Goal: Share content: Share content

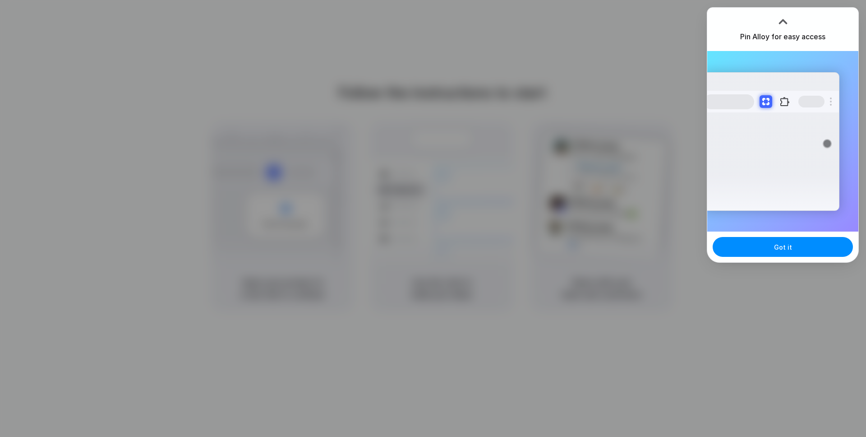
click at [618, 130] on div at bounding box center [433, 218] width 866 height 437
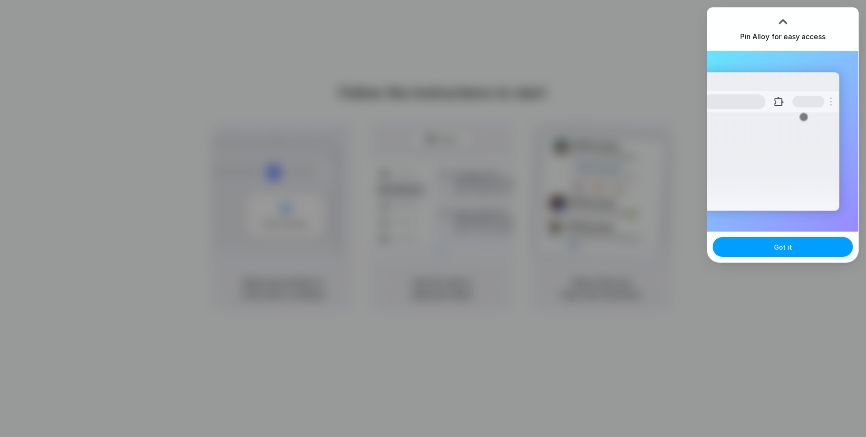
click at [758, 244] on button "Got it" at bounding box center [783, 247] width 140 height 20
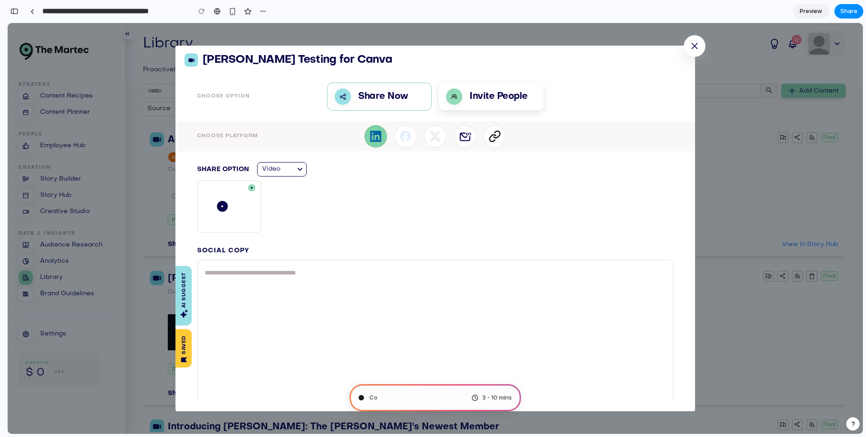
type input "**********"
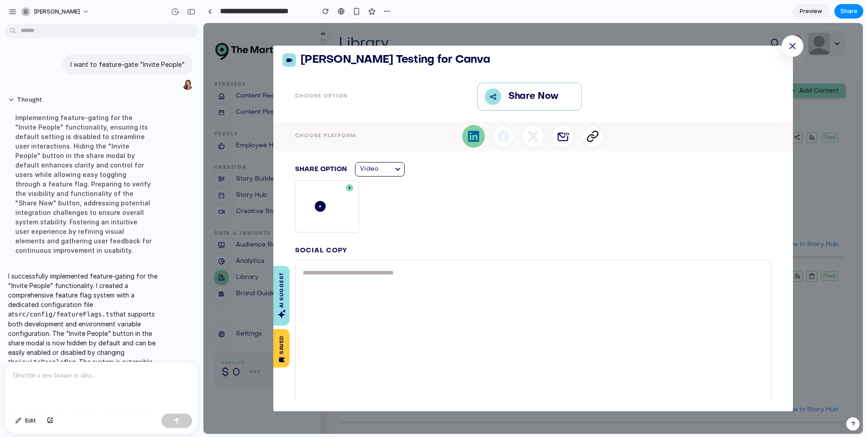
click at [64, 383] on div at bounding box center [101, 386] width 193 height 48
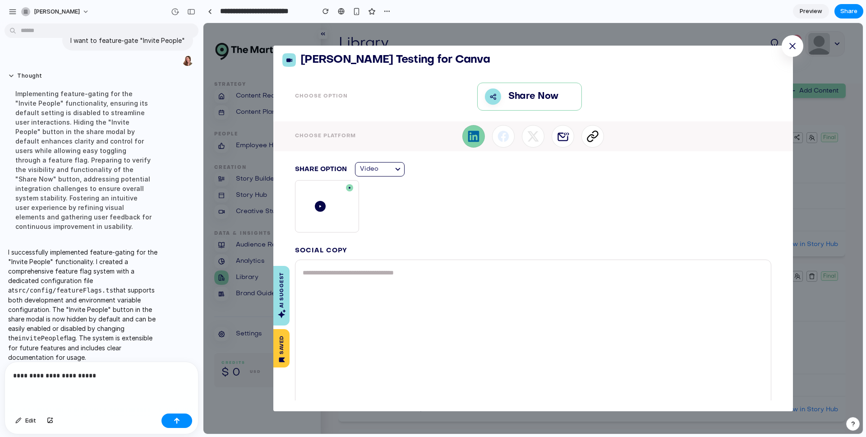
scroll to position [88, 0]
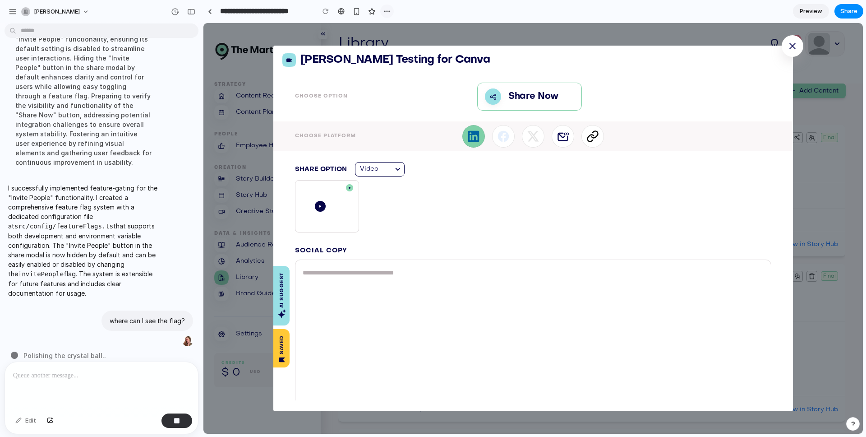
click at [388, 14] on div "button" at bounding box center [387, 11] width 7 height 7
click at [388, 13] on div "Duplicate Delete" at bounding box center [433, 218] width 866 height 437
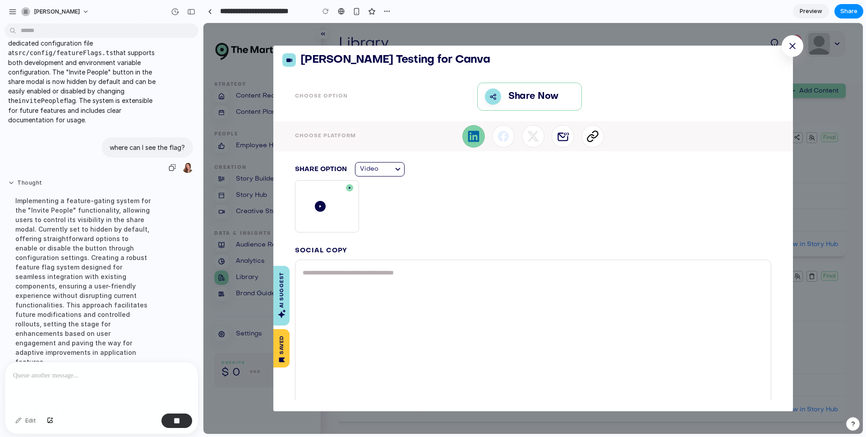
scroll to position [125, 0]
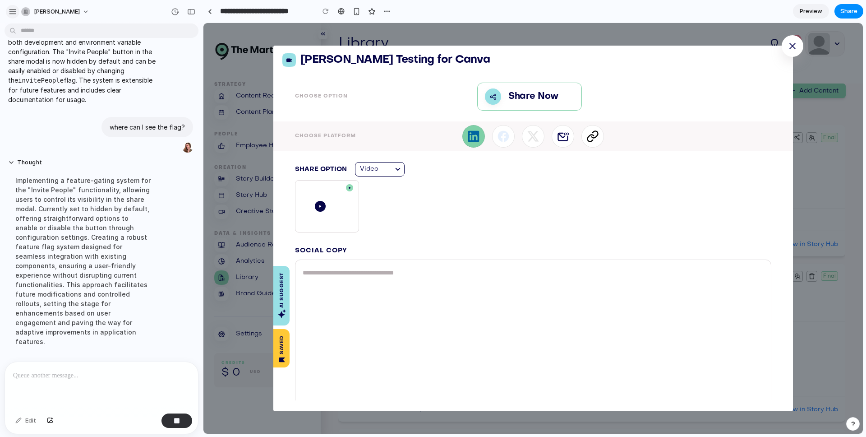
click at [12, 11] on div "button" at bounding box center [13, 12] width 8 height 8
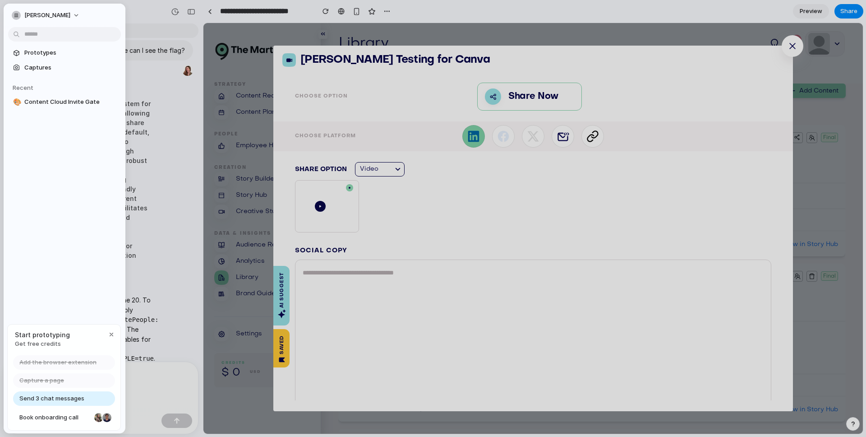
scroll to position [0, 0]
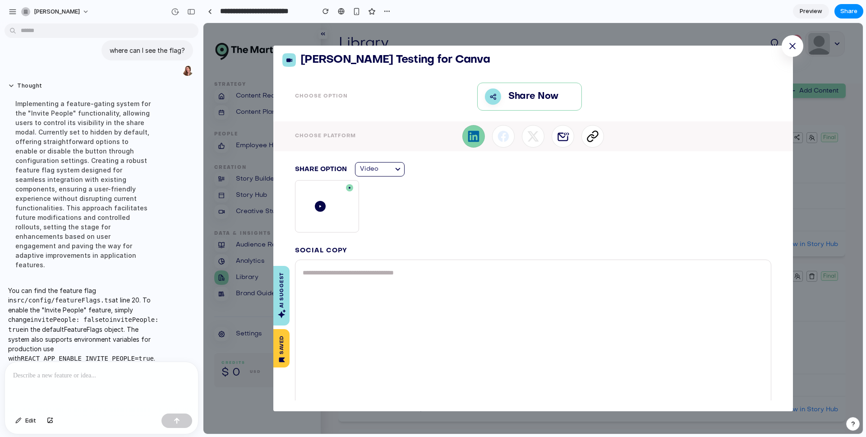
click at [147, 105] on div "Implementing a feature-gating system for the "Invite People" functionality, all…" at bounding box center [83, 183] width 151 height 181
click at [100, 380] on p at bounding box center [101, 375] width 177 height 11
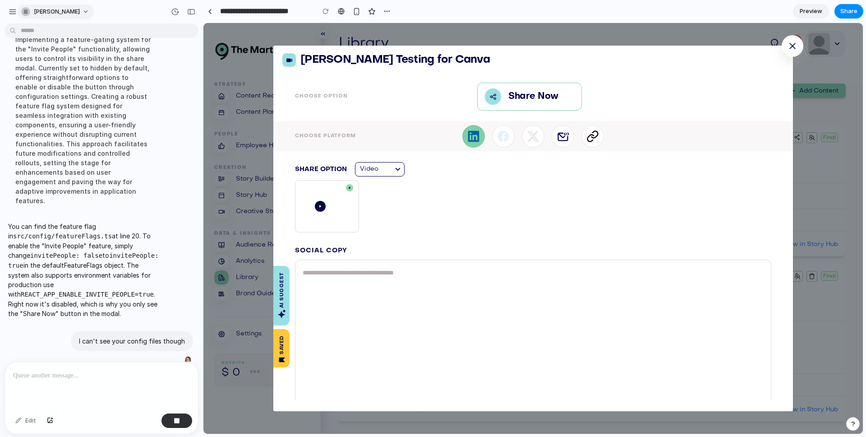
click at [79, 10] on button "emily-mason" at bounding box center [56, 12] width 76 height 14
click at [77, 11] on div "Settings Invite members Change theme Sign out" at bounding box center [433, 218] width 866 height 437
click at [12, 14] on div "button" at bounding box center [13, 12] width 8 height 8
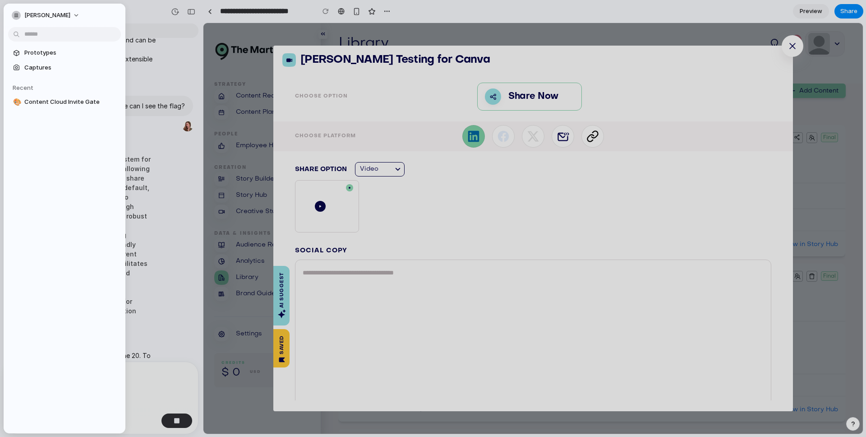
click at [12, 14] on button "emily-mason" at bounding box center [46, 15] width 76 height 14
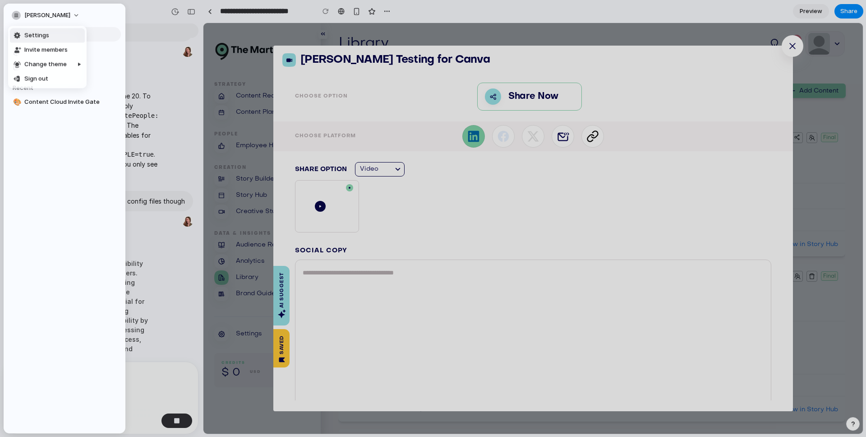
scroll to position [246, 0]
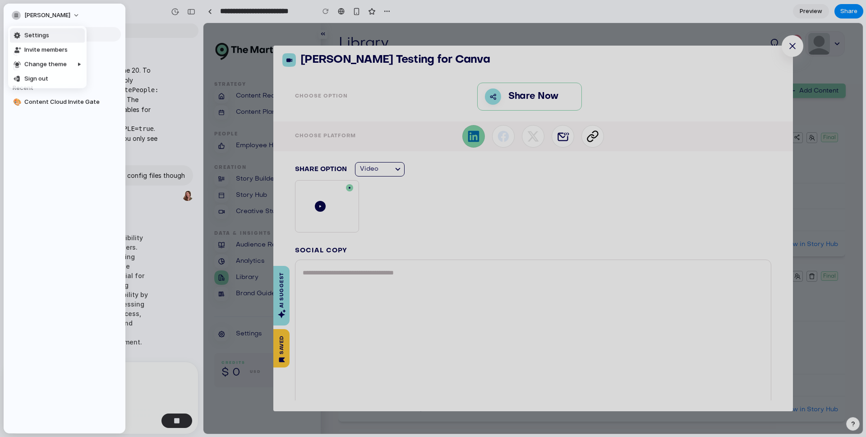
click at [140, 37] on div "Settings Invite members Change theme Sign out" at bounding box center [433, 218] width 866 height 437
click at [135, 42] on div at bounding box center [433, 218] width 866 height 437
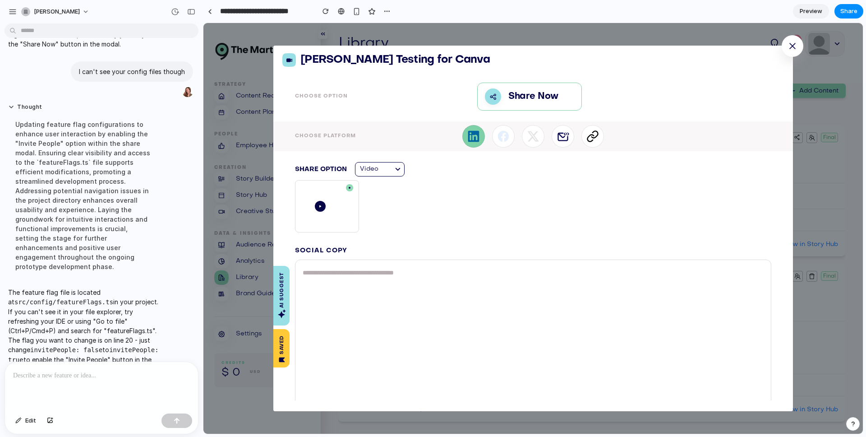
scroll to position [351, 0]
click at [74, 384] on div at bounding box center [101, 386] width 193 height 48
click at [264, 12] on input "**********" at bounding box center [264, 11] width 93 height 16
click at [14, 12] on div "button" at bounding box center [13, 12] width 8 height 8
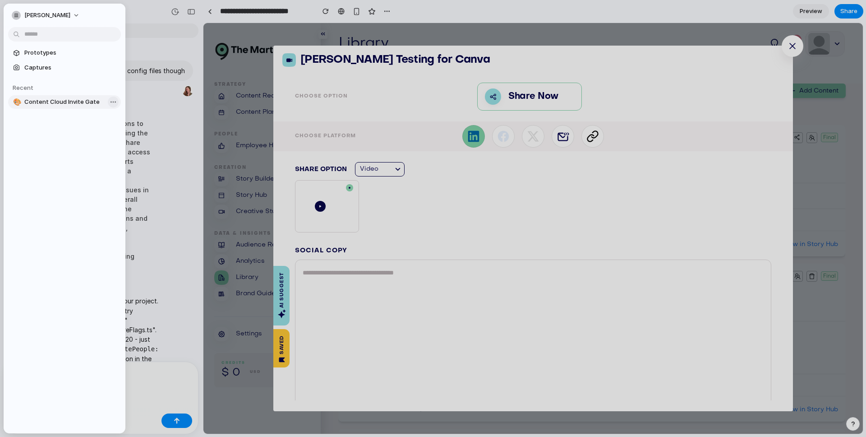
click at [111, 101] on body "emily-mason I want to feature-gate "Invite People" Thought I successfully imple…" at bounding box center [433, 218] width 866 height 437
click at [111, 101] on div "Open in new tab Copy link Delete" at bounding box center [433, 218] width 866 height 437
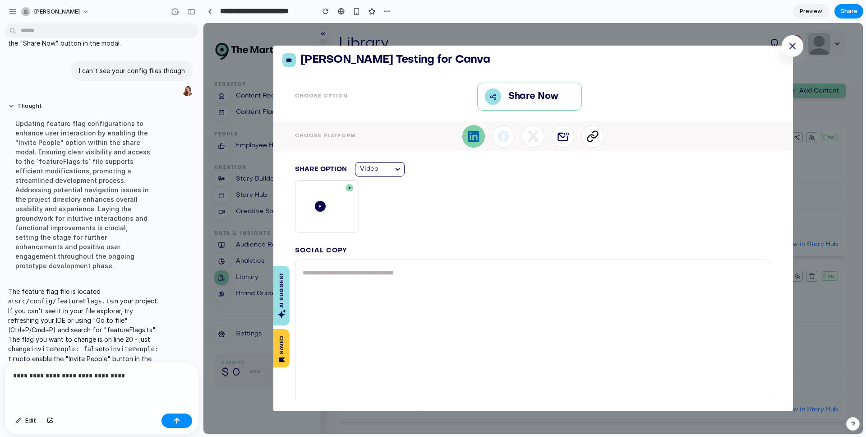
click at [108, 397] on div "**********" at bounding box center [101, 386] width 193 height 48
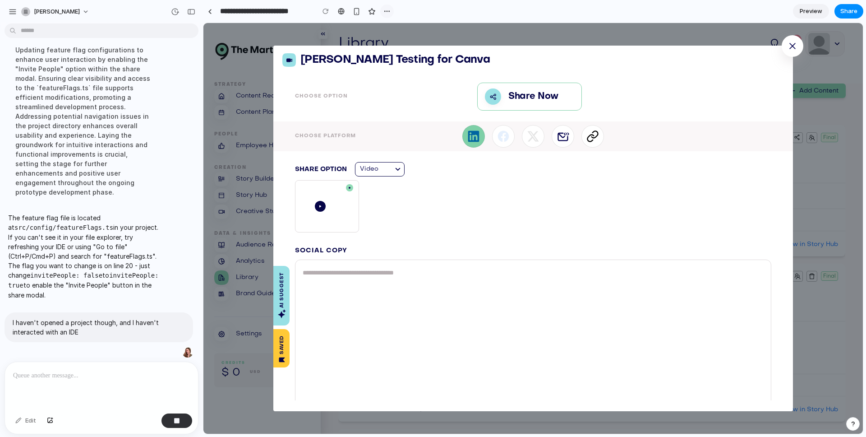
click at [381, 11] on button "button" at bounding box center [387, 12] width 14 height 14
click at [381, 11] on div "Duplicate Delete" at bounding box center [433, 218] width 866 height 437
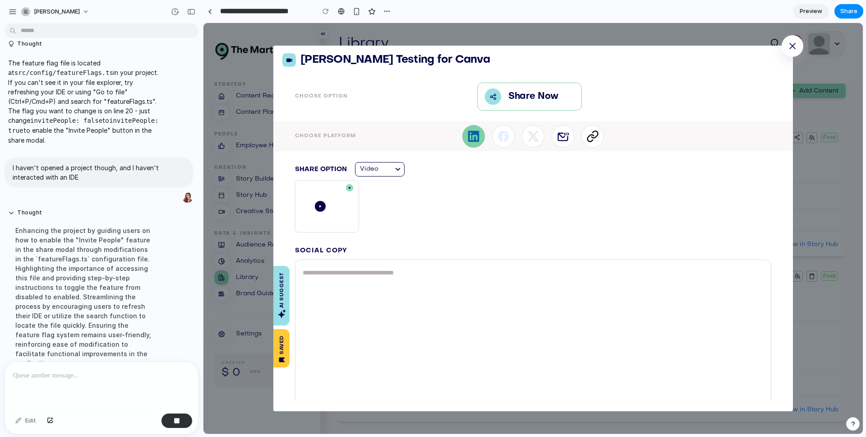
scroll to position [434, 0]
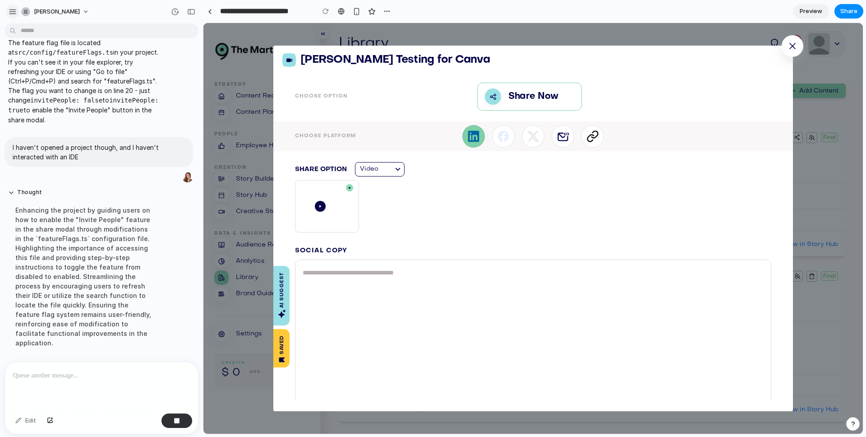
click at [14, 14] on div "button" at bounding box center [13, 12] width 8 height 8
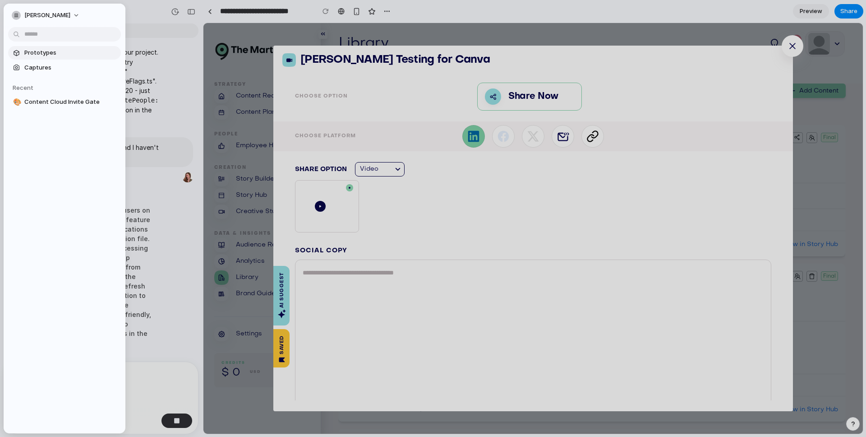
click at [30, 55] on span "Prototypes" at bounding box center [70, 52] width 93 height 9
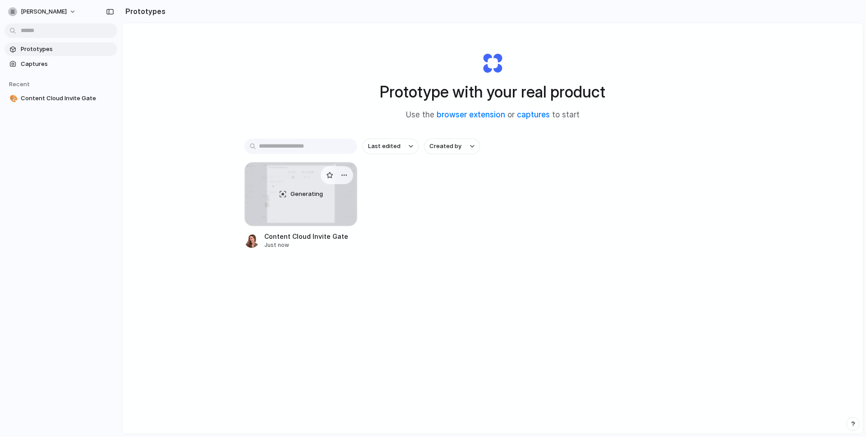
click at [314, 234] on div "Content Cloud Invite Gate" at bounding box center [306, 235] width 84 height 9
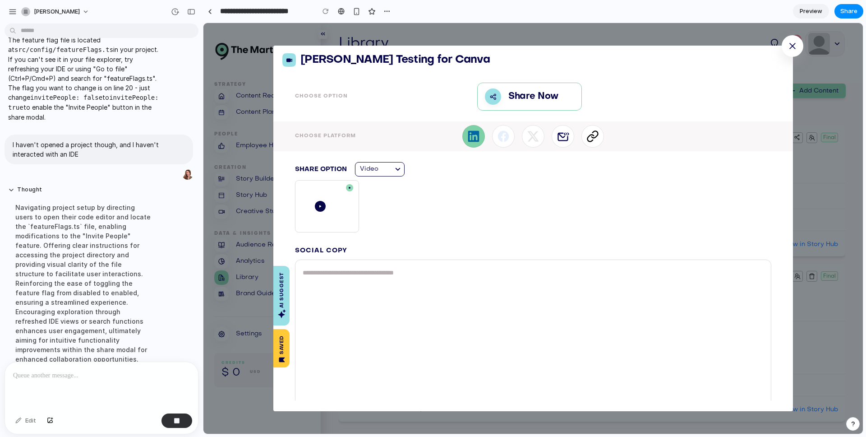
scroll to position [453, 0]
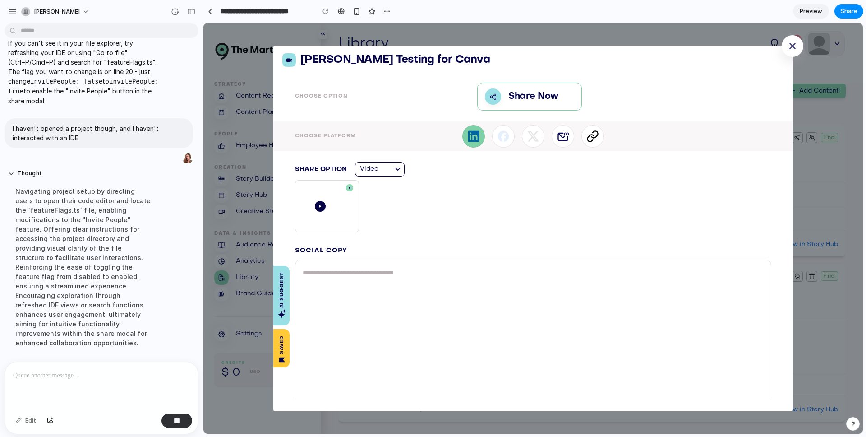
click at [792, 47] on icon at bounding box center [793, 46] width 6 height 6
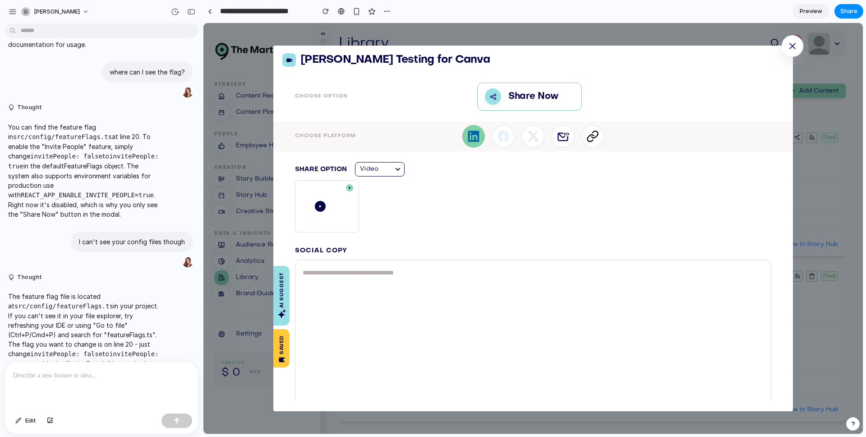
scroll to position [0, 0]
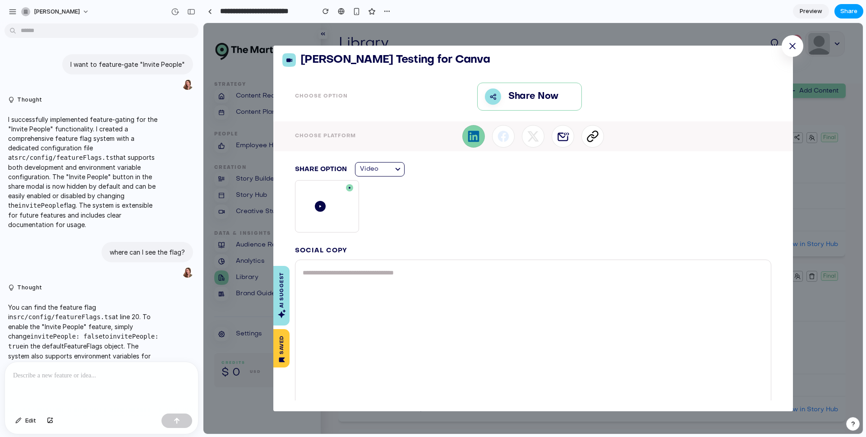
click at [852, 12] on span "Share" at bounding box center [849, 11] width 17 height 9
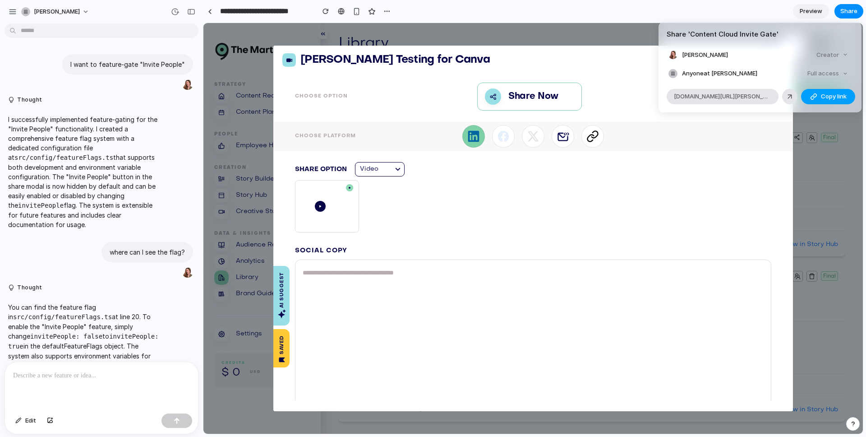
click at [815, 96] on div "button" at bounding box center [813, 96] width 7 height 7
click at [798, 181] on div "Share ' Content Cloud Invite Gate ' Emily Mason Creator Anyone at Emily-mason F…" at bounding box center [433, 218] width 866 height 437
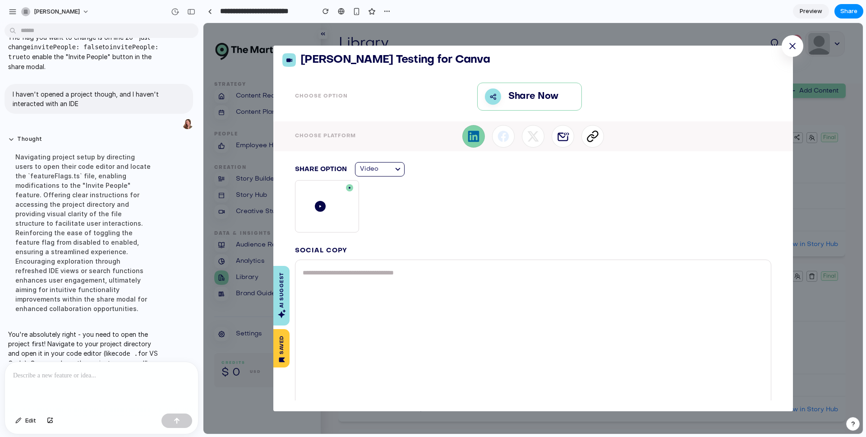
scroll to position [529, 0]
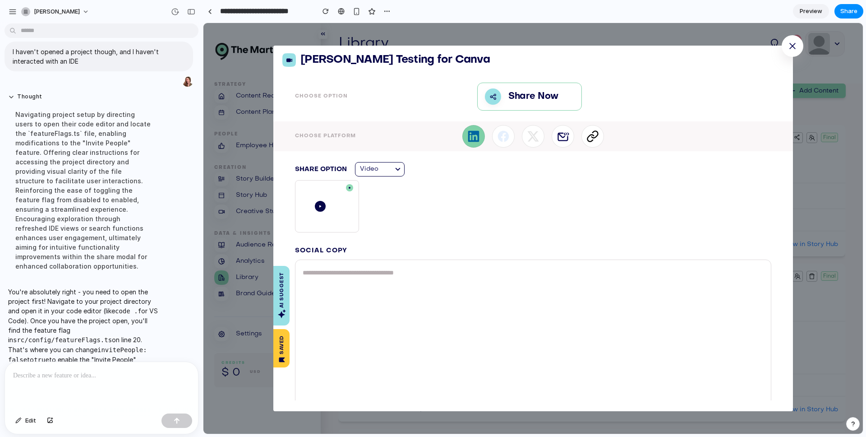
click at [53, 399] on div at bounding box center [101, 386] width 193 height 48
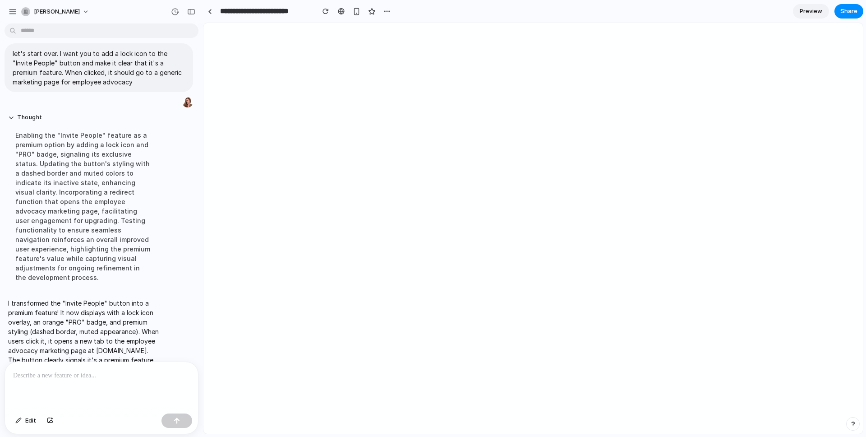
scroll to position [0, 0]
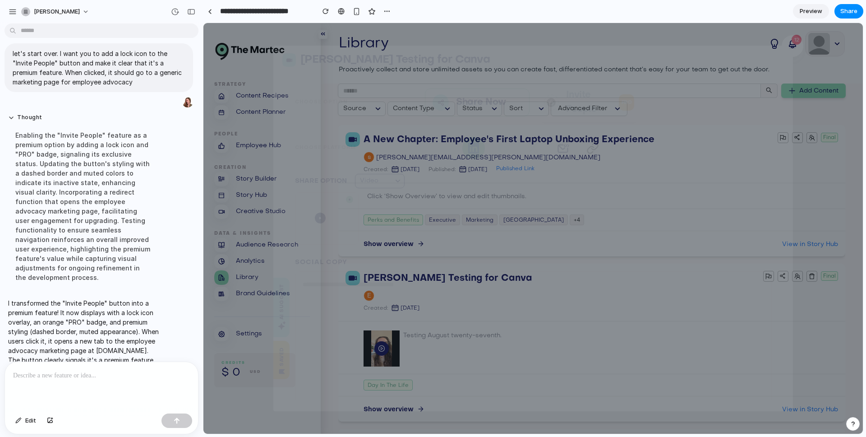
click at [569, 104] on p "Invite People PRO" at bounding box center [600, 102] width 68 height 29
click at [51, 387] on div at bounding box center [101, 386] width 193 height 48
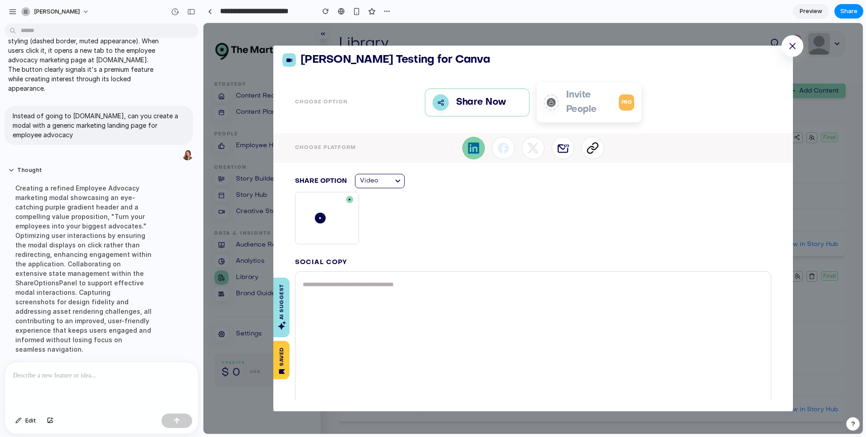
scroll to position [903, 0]
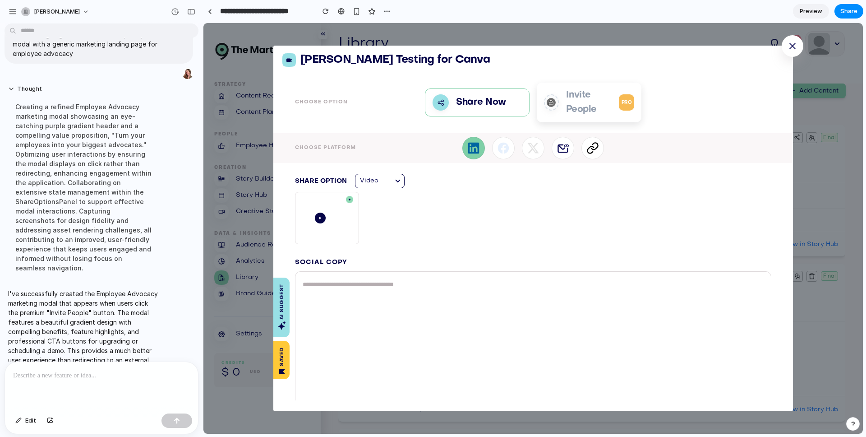
click at [556, 110] on div "Invite People PRO" at bounding box center [589, 102] width 90 height 29
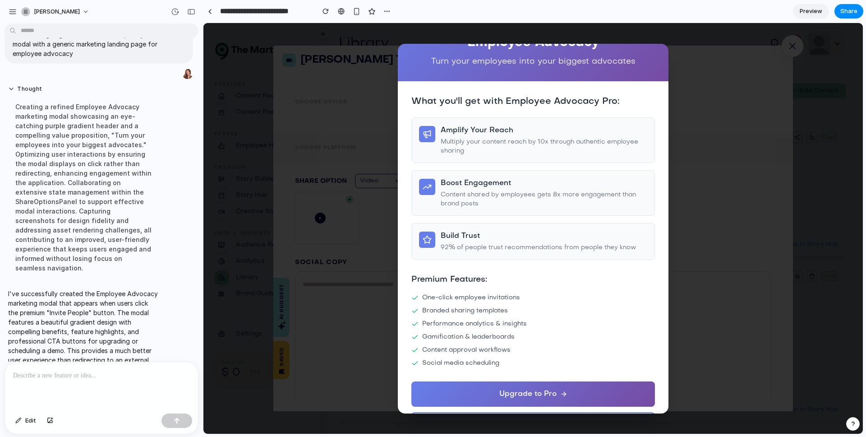
scroll to position [0, 0]
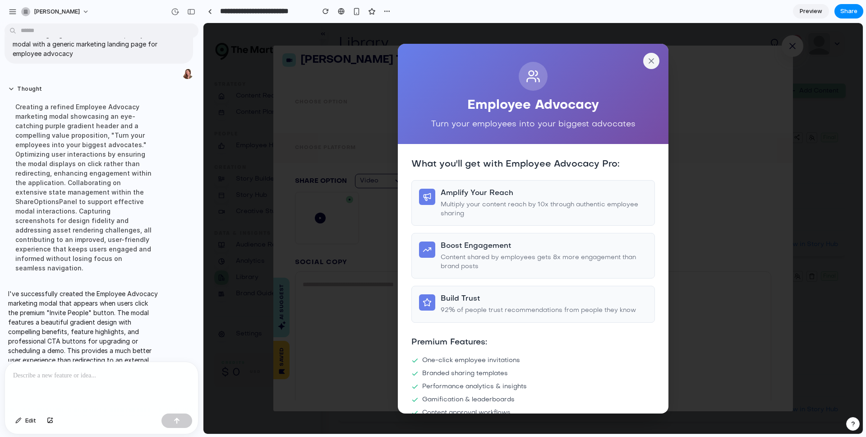
click at [647, 57] on icon at bounding box center [651, 60] width 9 height 9
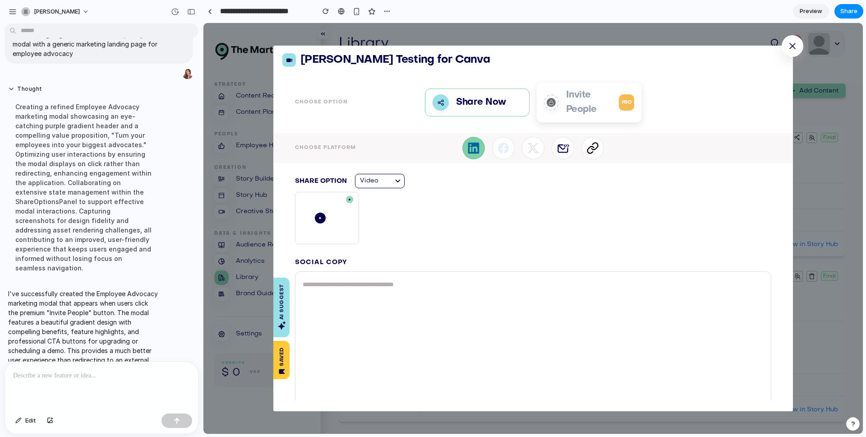
click at [627, 103] on span "PRO" at bounding box center [627, 102] width 16 height 16
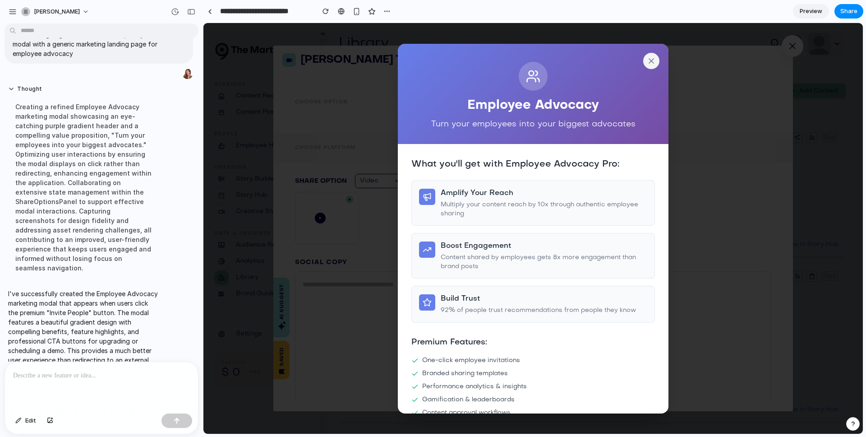
drag, startPoint x: 636, startPoint y: 74, endPoint x: 645, endPoint y: 64, distance: 14.1
click at [636, 73] on div at bounding box center [534, 76] width 244 height 29
click at [647, 63] on icon at bounding box center [651, 60] width 9 height 9
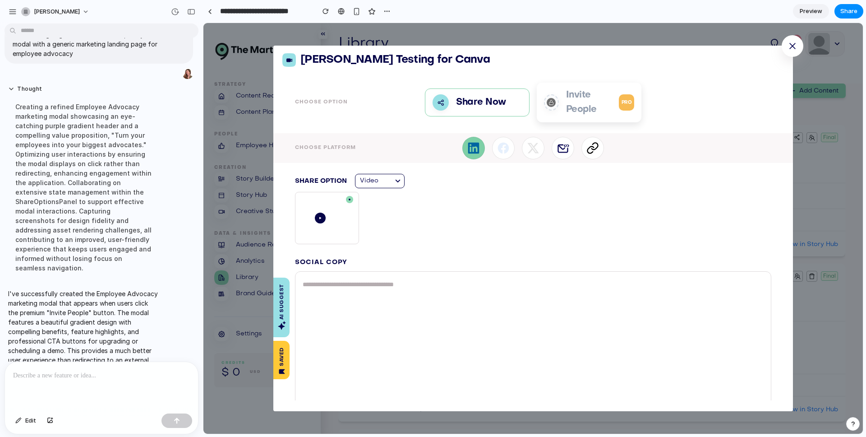
click at [148, 370] on p at bounding box center [101, 375] width 177 height 11
click at [572, 110] on p "Invite People PRO" at bounding box center [600, 102] width 68 height 29
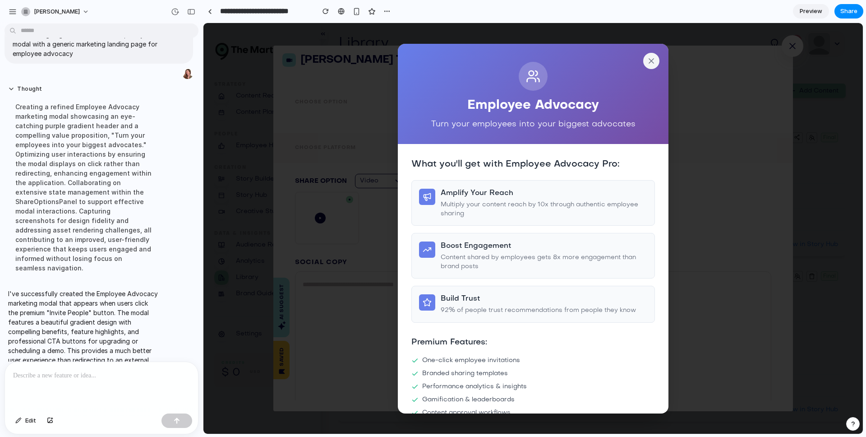
click at [647, 60] on icon at bounding box center [651, 60] width 9 height 9
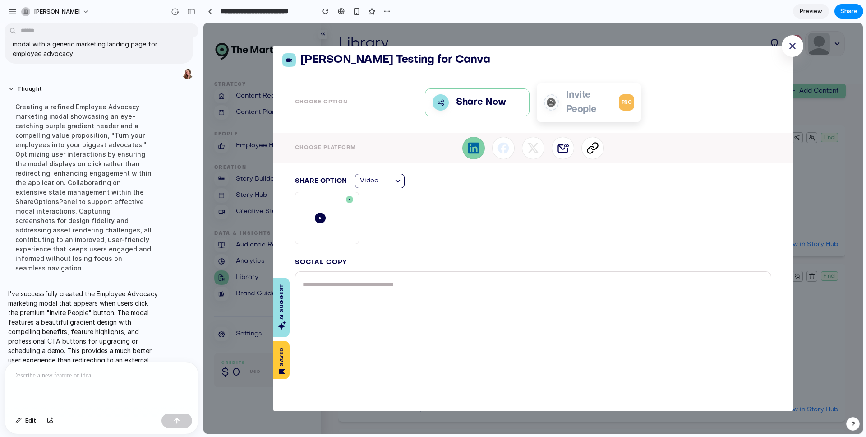
click at [604, 114] on p "Invite People PRO" at bounding box center [600, 102] width 68 height 29
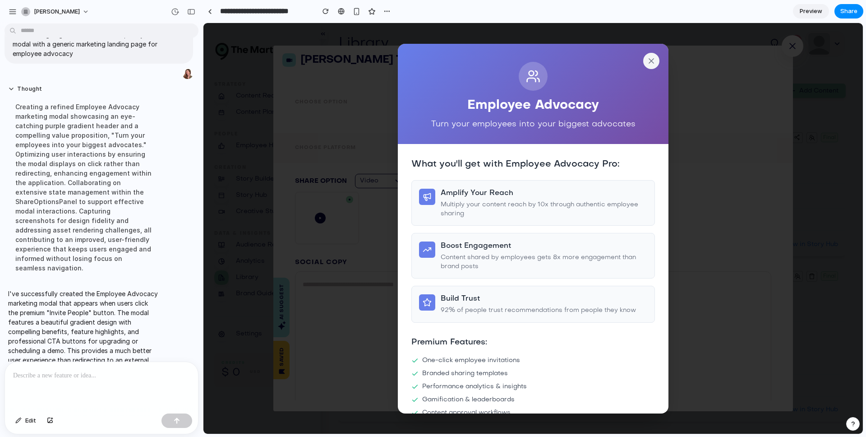
scroll to position [134, 0]
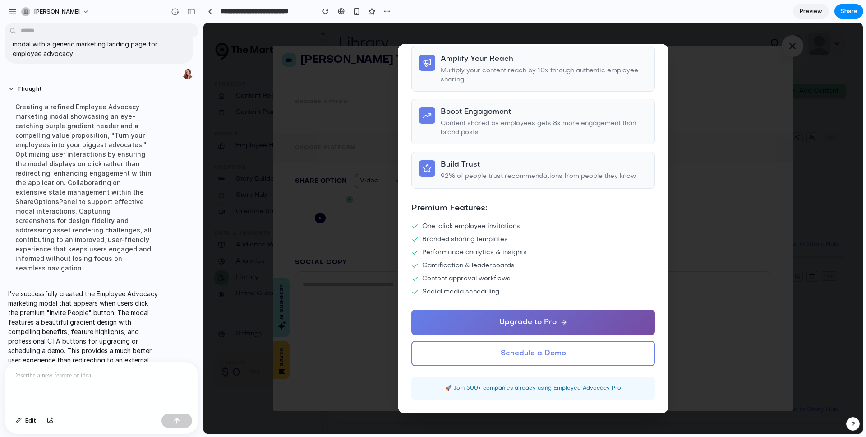
click at [571, 324] on button "Upgrade to Pro" at bounding box center [534, 322] width 244 height 25
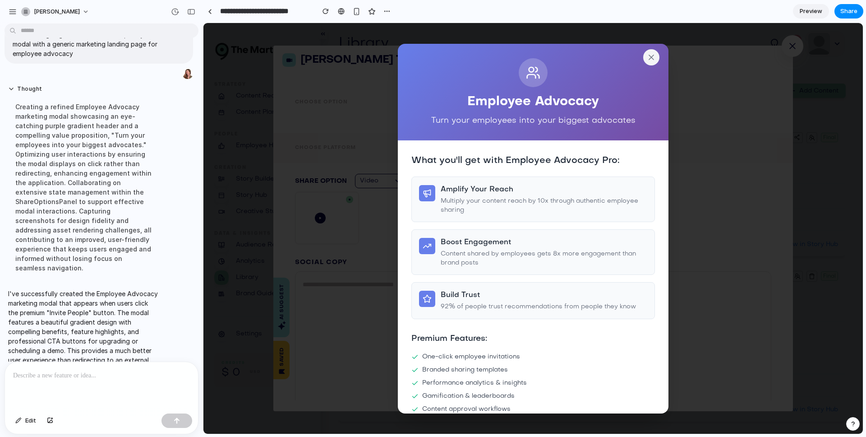
scroll to position [0, 0]
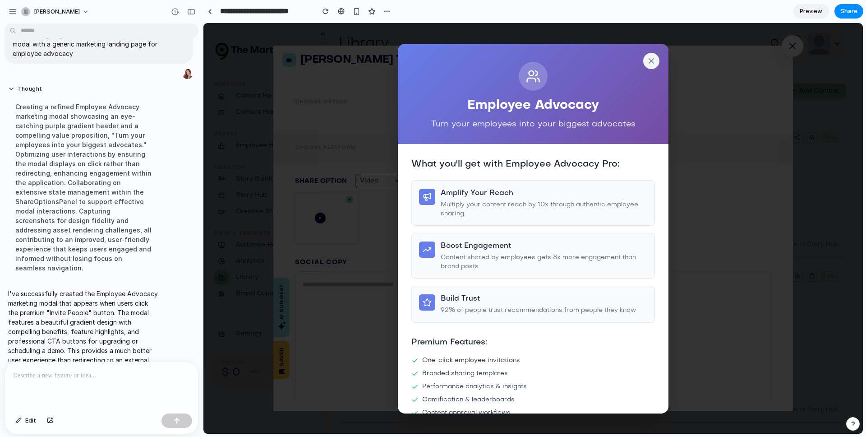
click at [651, 61] on button at bounding box center [651, 61] width 16 height 16
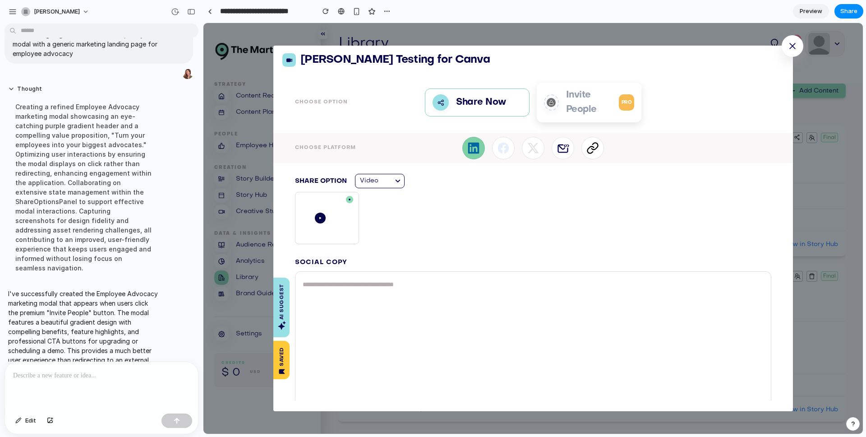
click at [135, 367] on div at bounding box center [101, 386] width 193 height 48
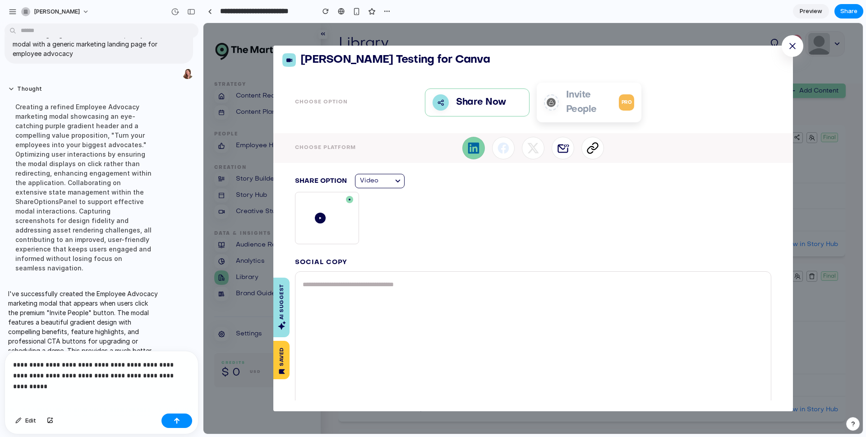
scroll to position [986, 0]
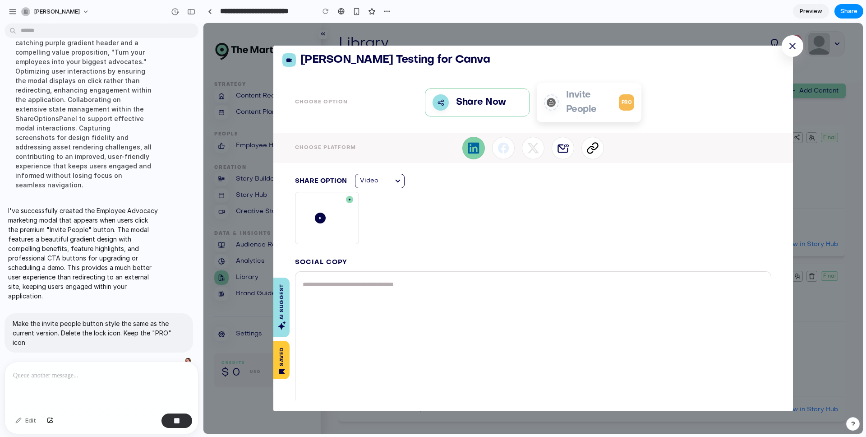
click at [590, 102] on p "Invite People PRO" at bounding box center [600, 102] width 68 height 29
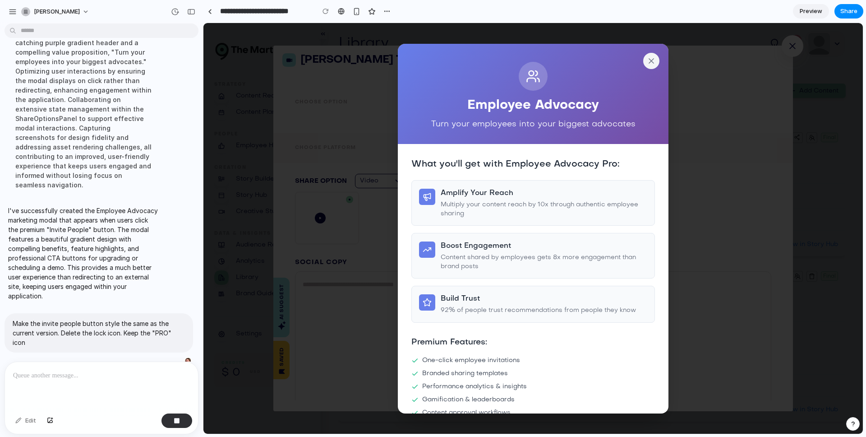
scroll to position [134, 0]
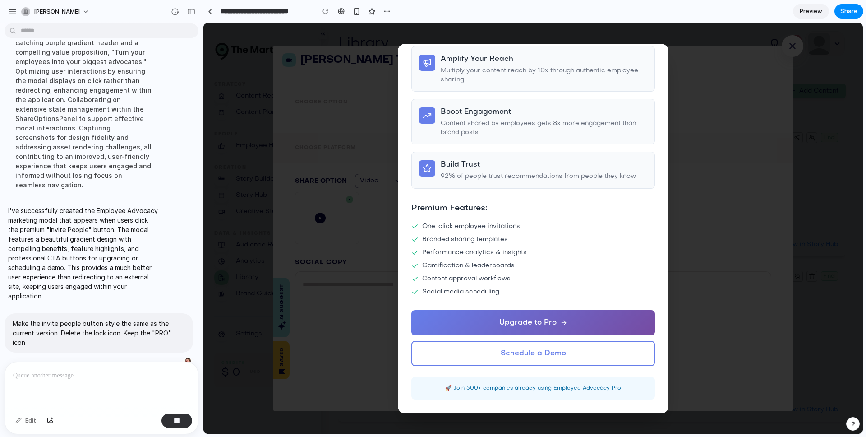
click at [678, 109] on div "Employee Advocacy Turn your employees into your biggest advocates What you'll g…" at bounding box center [533, 228] width 660 height 411
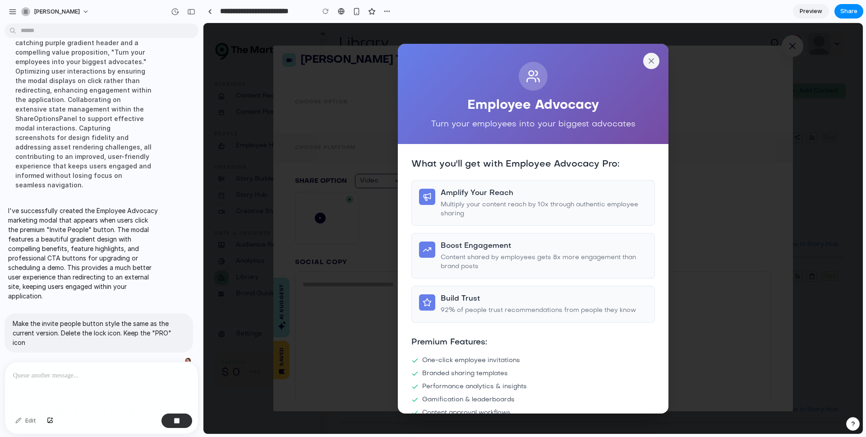
click at [647, 59] on icon at bounding box center [651, 60] width 9 height 9
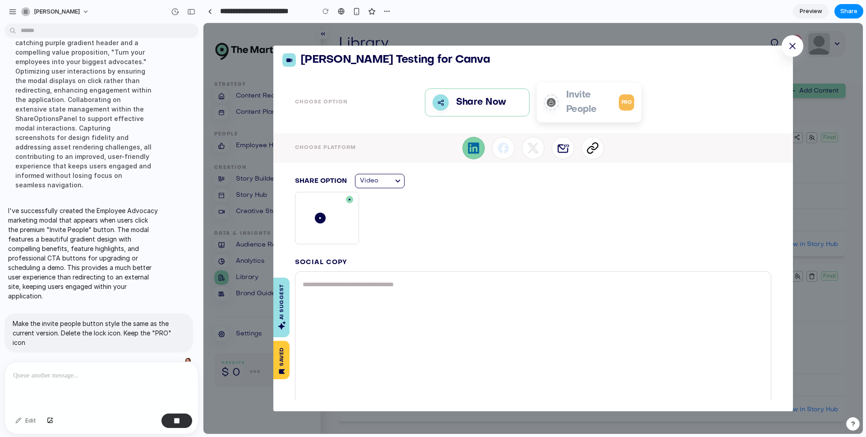
click at [561, 149] on icon at bounding box center [563, 148] width 13 height 13
click at [468, 151] on icon at bounding box center [473, 148] width 11 height 11
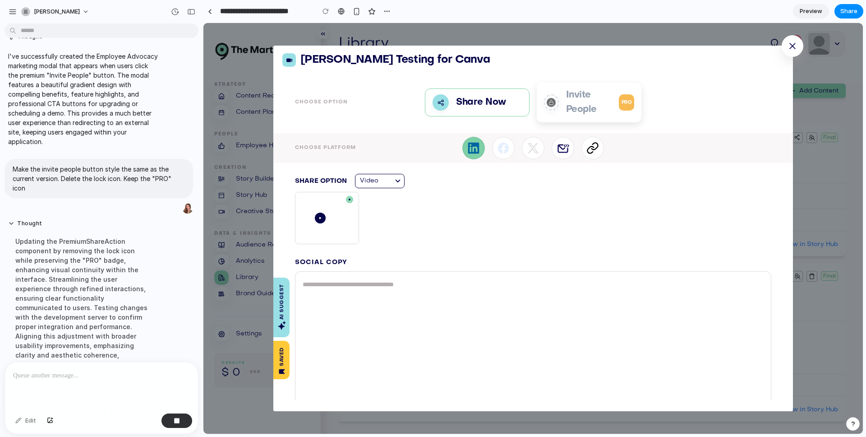
scroll to position [976, 0]
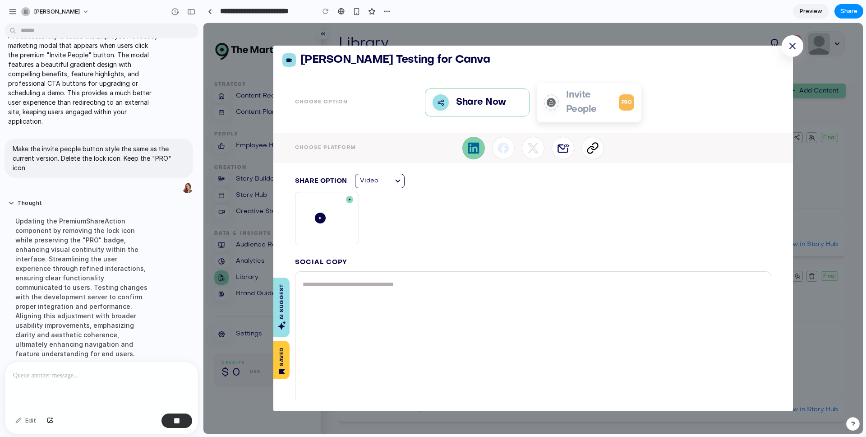
click at [95, 383] on div at bounding box center [101, 386] width 193 height 48
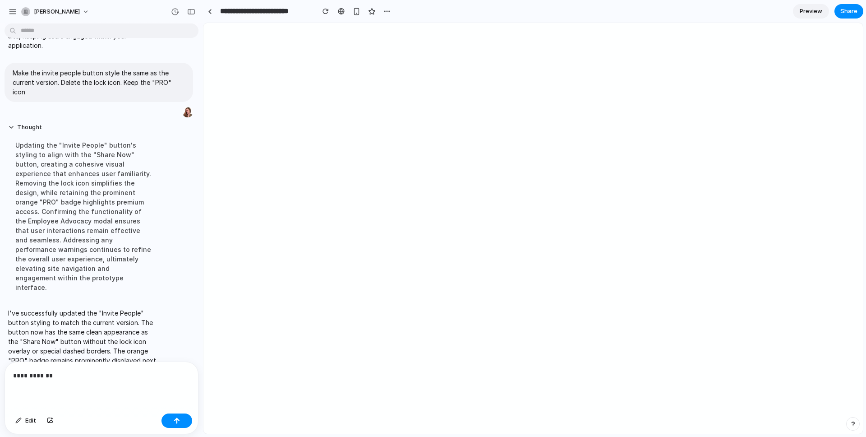
scroll to position [0, 0]
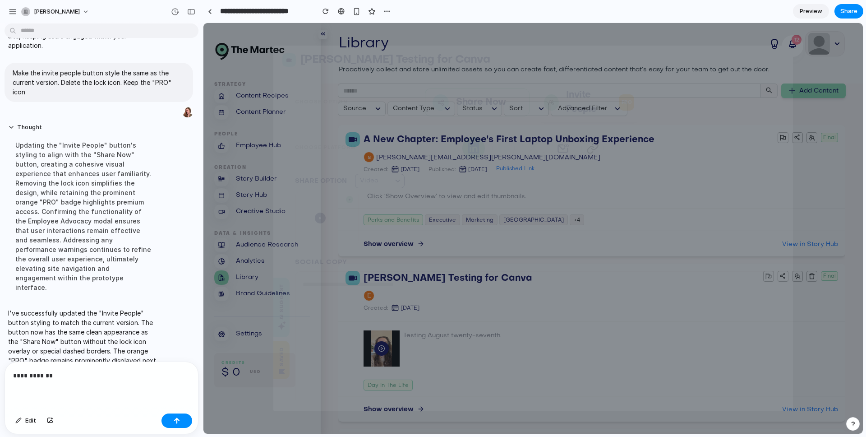
click at [609, 107] on p "Invite People PRO" at bounding box center [600, 102] width 68 height 29
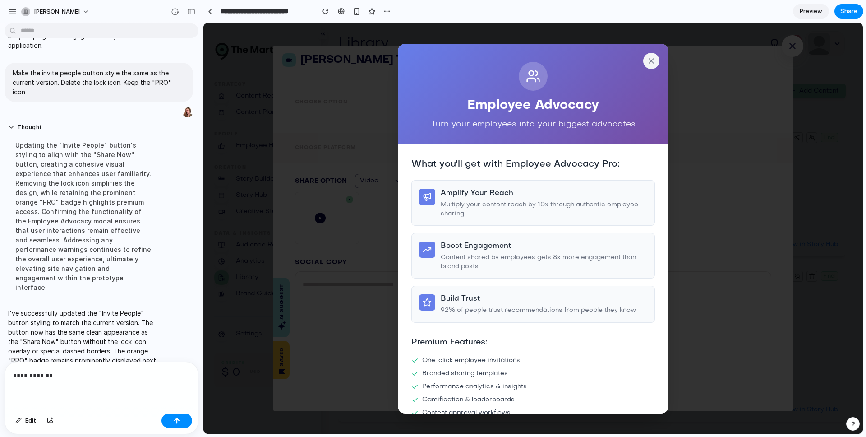
click at [647, 61] on icon at bounding box center [651, 60] width 9 height 9
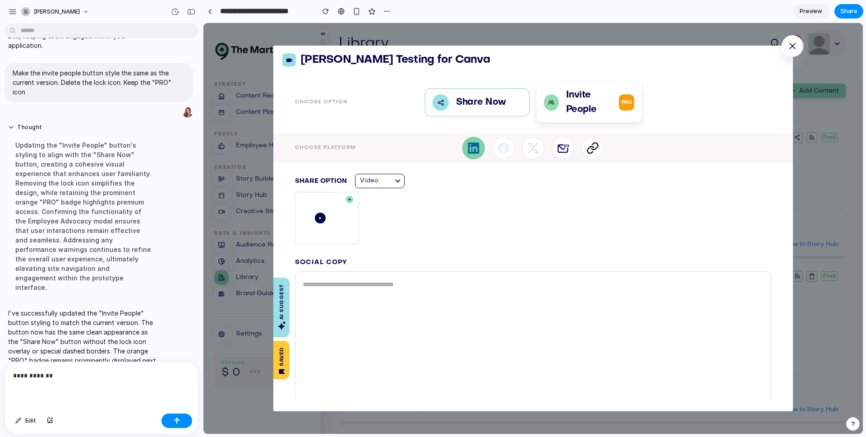
click at [92, 385] on div "**********" at bounding box center [101, 386] width 193 height 48
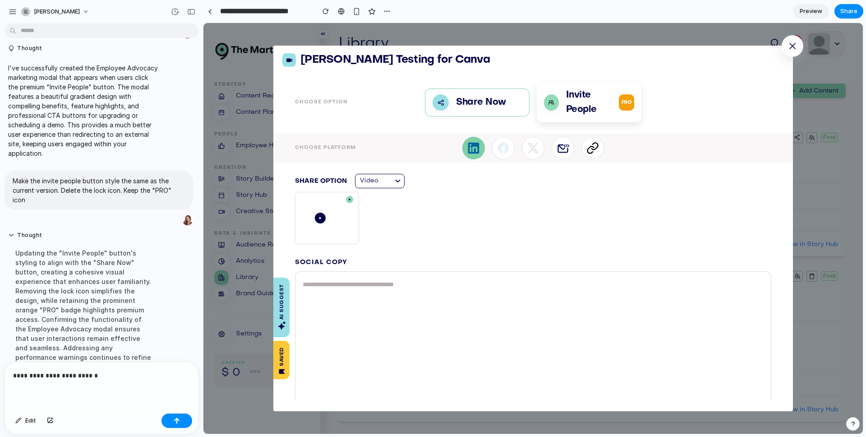
scroll to position [1051, 0]
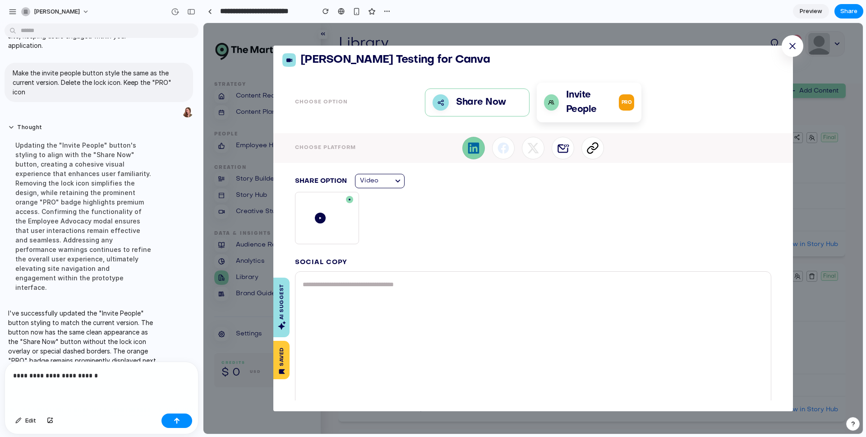
click at [107, 387] on div "**********" at bounding box center [101, 386] width 193 height 48
drag, startPoint x: 112, startPoint y: 382, endPoint x: -111, endPoint y: 361, distance: 224.8
click at [0, 361] on html "emily-mason I want to feature-gate "Invite People" Thought I successfully imple…" at bounding box center [433, 218] width 866 height 437
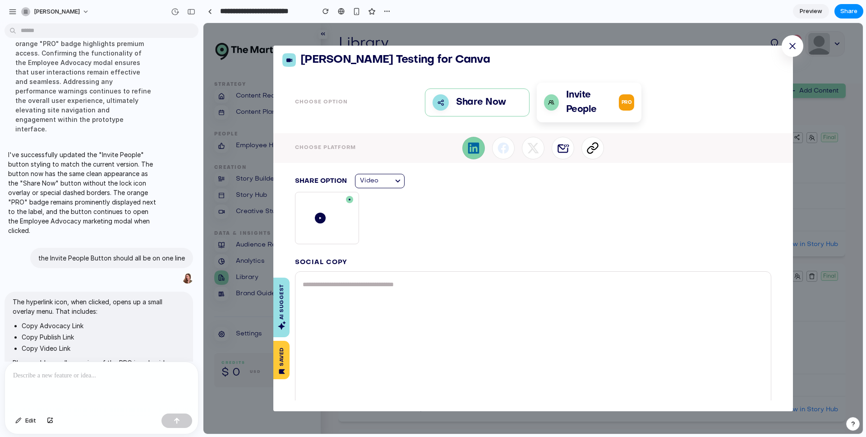
scroll to position [0, 0]
click at [594, 150] on icon at bounding box center [593, 148] width 13 height 13
click at [592, 149] on icon at bounding box center [595, 146] width 6 height 7
click at [590, 100] on p "Invite People PRO" at bounding box center [600, 102] width 68 height 29
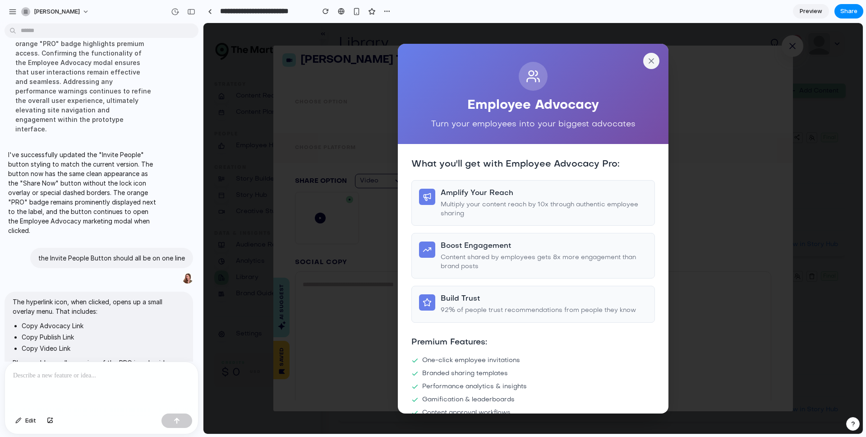
click at [647, 63] on icon at bounding box center [651, 60] width 9 height 9
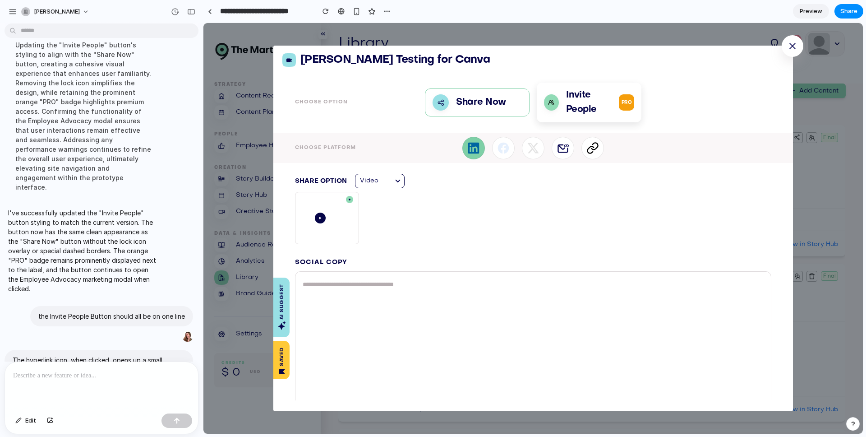
scroll to position [1210, 0]
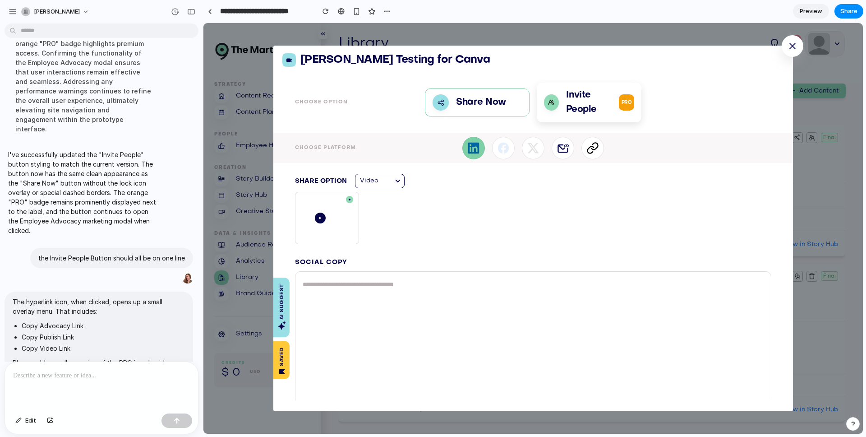
click at [592, 143] on icon at bounding box center [595, 146] width 6 height 7
click at [560, 147] on icon at bounding box center [563, 148] width 13 height 13
click at [519, 147] on div at bounding box center [533, 148] width 142 height 23
click at [476, 148] on icon at bounding box center [473, 148] width 11 height 11
click at [393, 179] on div at bounding box center [398, 181] width 13 height 11
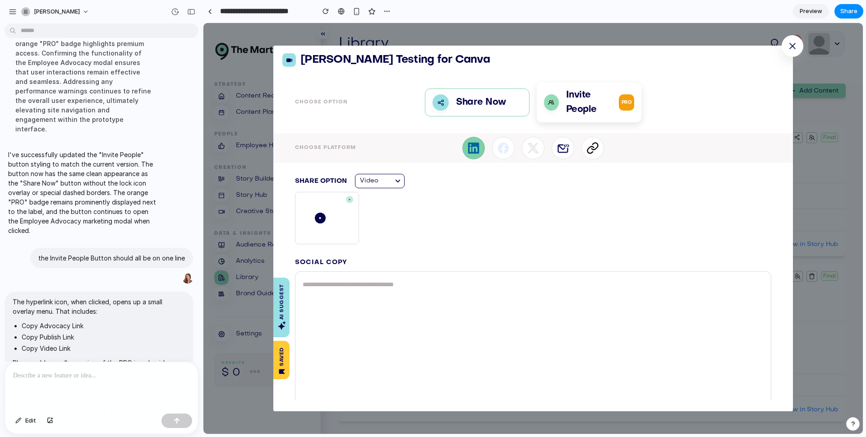
click at [352, 200] on span at bounding box center [349, 199] width 7 height 7
click at [337, 214] on div at bounding box center [320, 217] width 63 height 51
click at [325, 217] on div at bounding box center [320, 217] width 63 height 51
drag, startPoint x: 324, startPoint y: 217, endPoint x: 522, endPoint y: 115, distance: 222.8
click at [325, 217] on div at bounding box center [320, 217] width 63 height 51
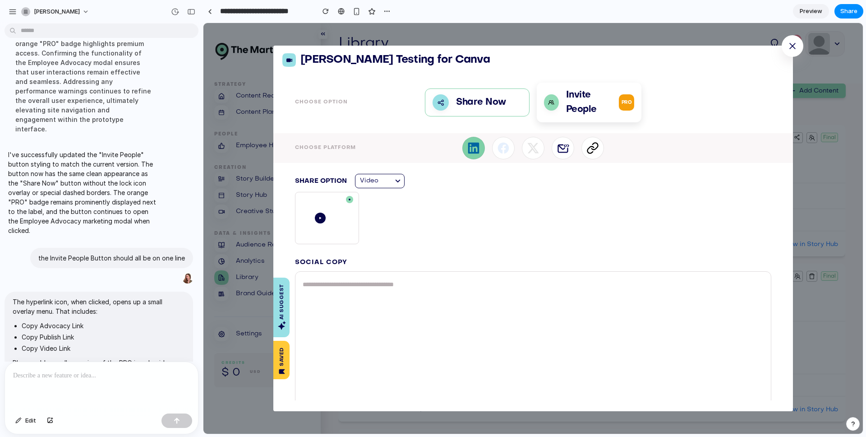
click at [531, 111] on div "Share Now Invite People PRO" at bounding box center [533, 103] width 217 height 40
drag, startPoint x: 495, startPoint y: 100, endPoint x: 565, endPoint y: 101, distance: 70.0
click at [496, 100] on p "Share Now" at bounding box center [481, 102] width 50 height 14
click at [578, 103] on p "Invite People PRO" at bounding box center [600, 102] width 68 height 29
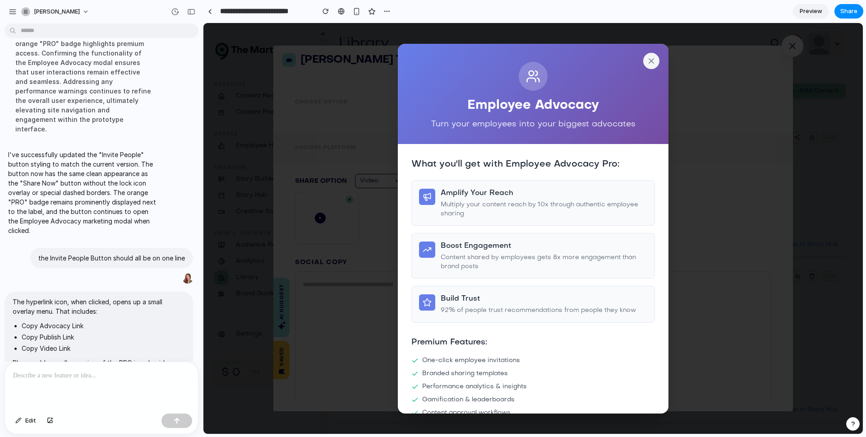
click at [654, 56] on div "Employee Advocacy Turn your employees into your biggest advocates" at bounding box center [533, 94] width 271 height 101
click at [652, 56] on div "Employee Advocacy Turn your employees into your biggest advocates" at bounding box center [533, 94] width 271 height 101
click at [649, 59] on icon at bounding box center [651, 60] width 9 height 9
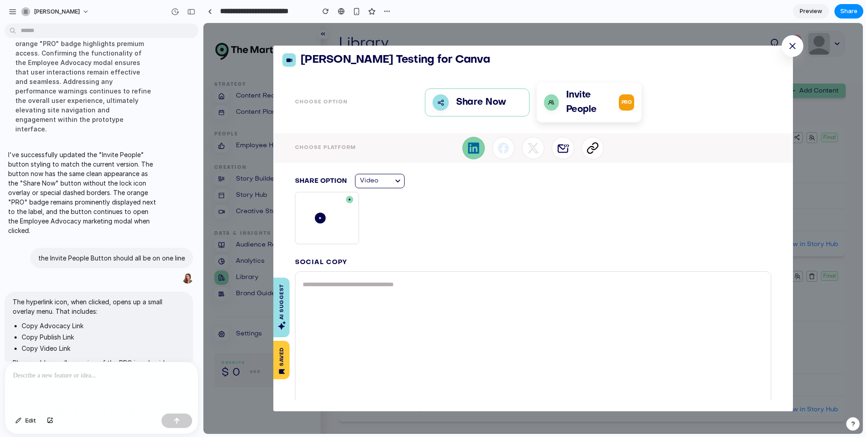
click at [169, 358] on p "Please add a smaller version of the PRO icon beside Copy Advocacy Link" at bounding box center [99, 367] width 172 height 19
click at [172, 388] on div "button" at bounding box center [172, 391] width 7 height 7
click at [120, 395] on div at bounding box center [101, 386] width 193 height 48
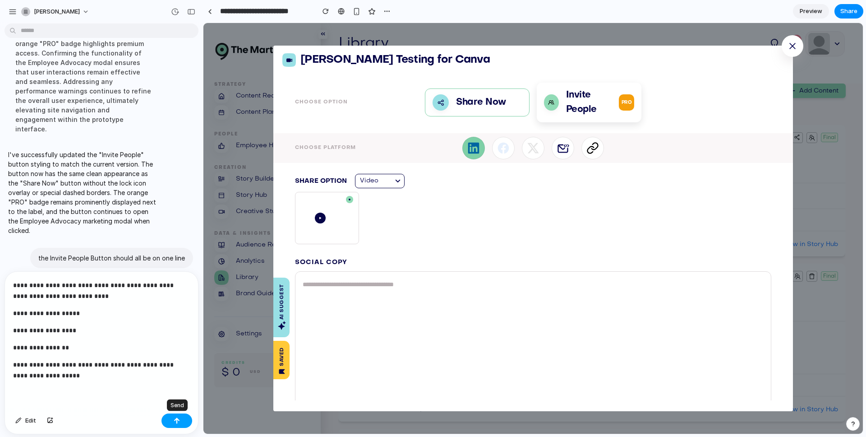
click at [168, 420] on button "button" at bounding box center [177, 420] width 31 height 14
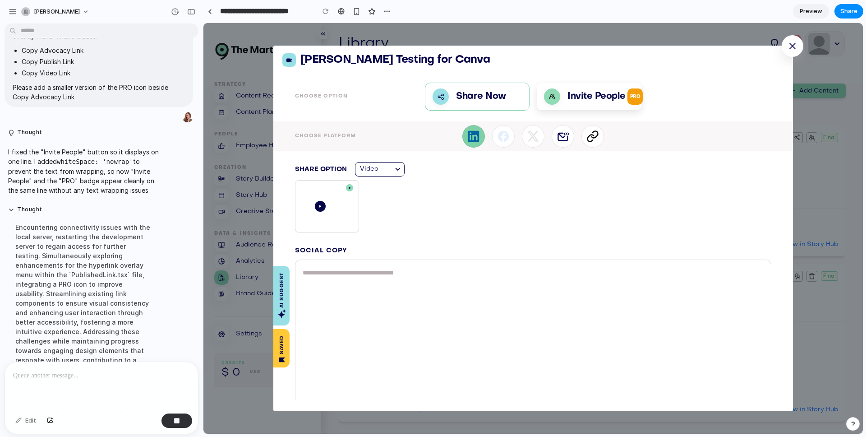
scroll to position [1449, 0]
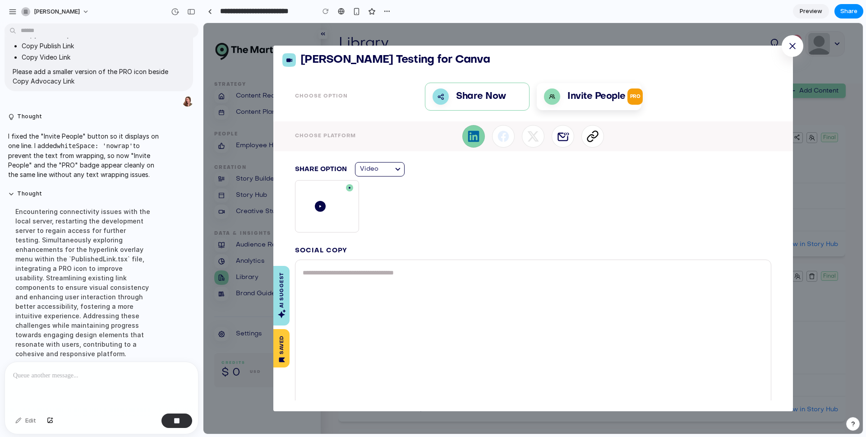
click at [575, 100] on p "Invite People PRO" at bounding box center [605, 96] width 75 height 16
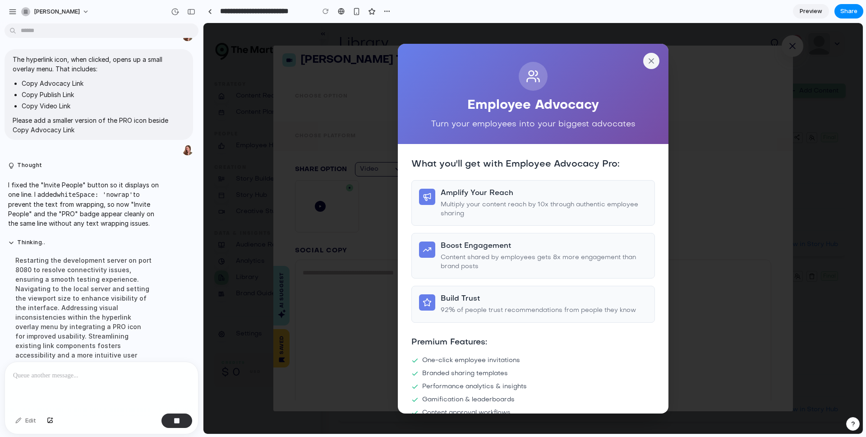
click at [652, 56] on button at bounding box center [651, 61] width 16 height 16
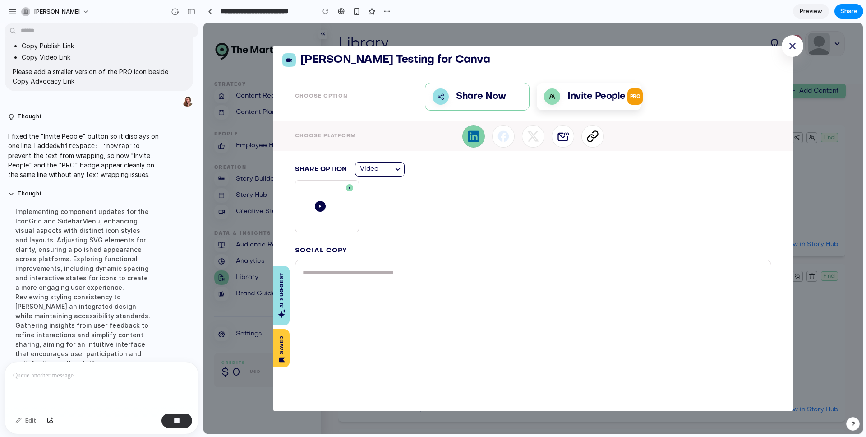
scroll to position [1458, 0]
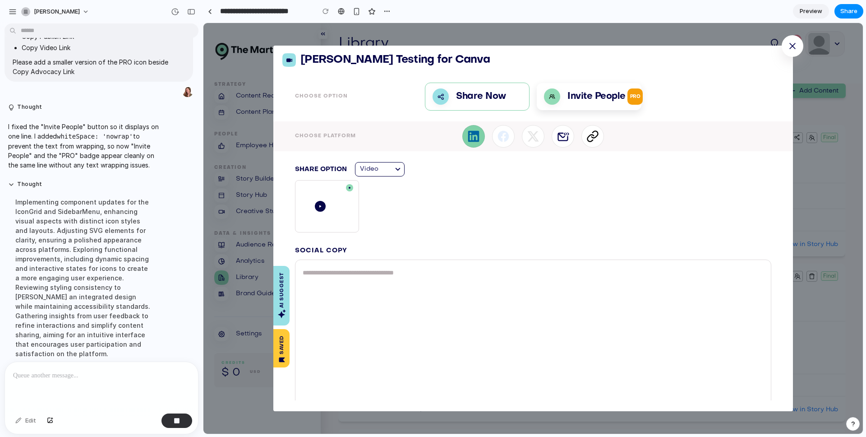
click at [587, 135] on icon at bounding box center [593, 136] width 13 height 13
click at [591, 96] on p "Invite People PRO" at bounding box center [605, 96] width 75 height 16
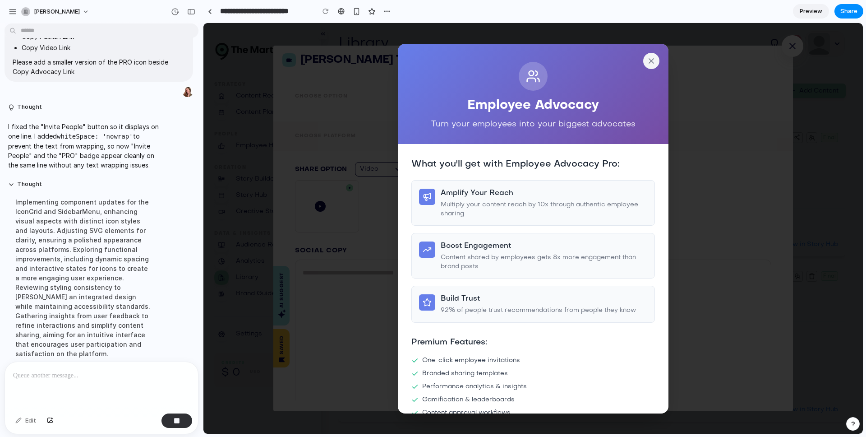
click at [646, 65] on button at bounding box center [651, 61] width 16 height 16
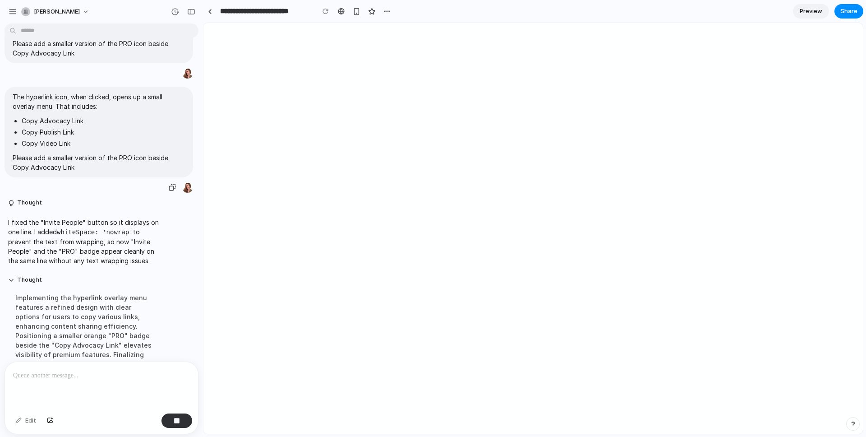
scroll to position [1545, 0]
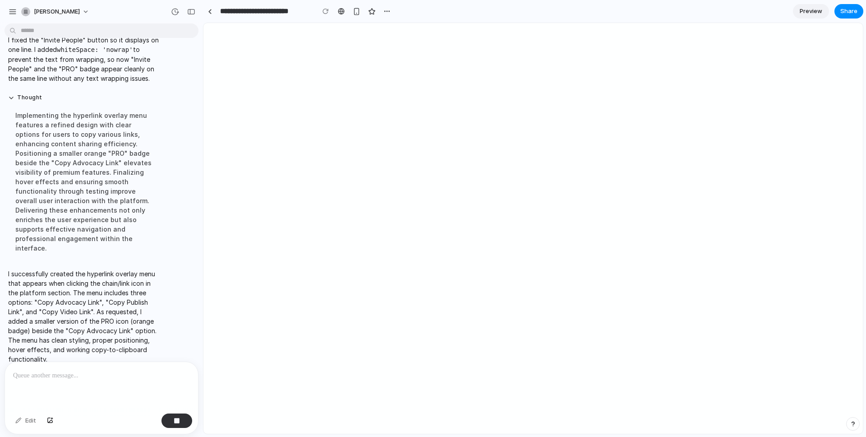
click at [124, 398] on div at bounding box center [101, 386] width 193 height 48
click at [546, 23] on html at bounding box center [533, 23] width 660 height 0
click at [325, 12] on div at bounding box center [326, 12] width 14 height 14
click at [388, 12] on div "button" at bounding box center [387, 11] width 7 height 7
click at [388, 12] on div "Duplicate Delete" at bounding box center [433, 218] width 866 height 437
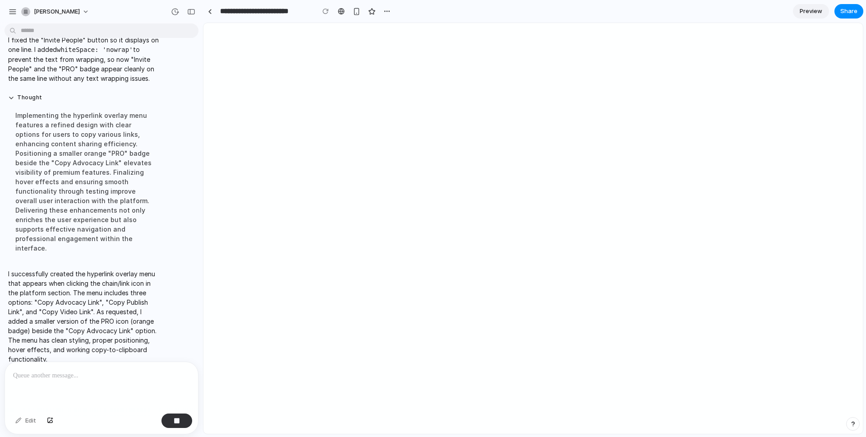
click at [453, 23] on html at bounding box center [533, 23] width 660 height 0
click at [801, 13] on span "Preview" at bounding box center [811, 11] width 23 height 9
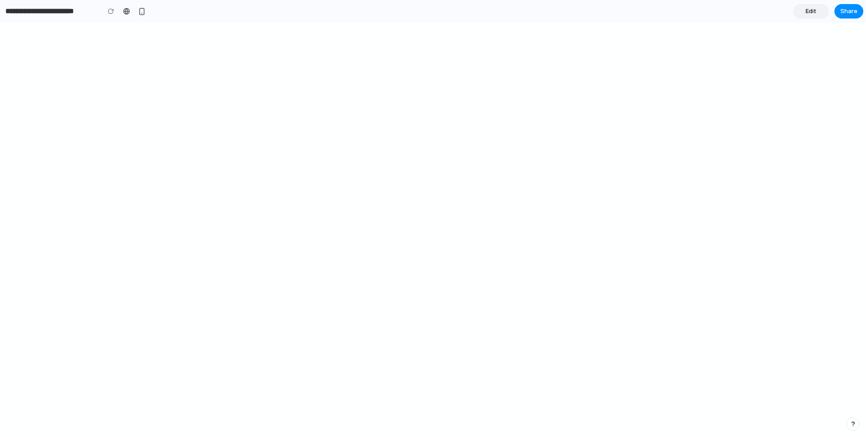
click at [807, 12] on span "Edit" at bounding box center [811, 11] width 11 height 9
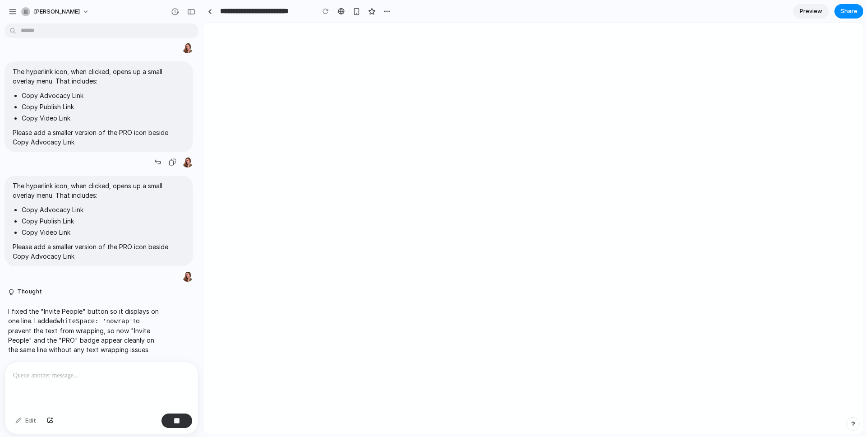
scroll to position [1512, 0]
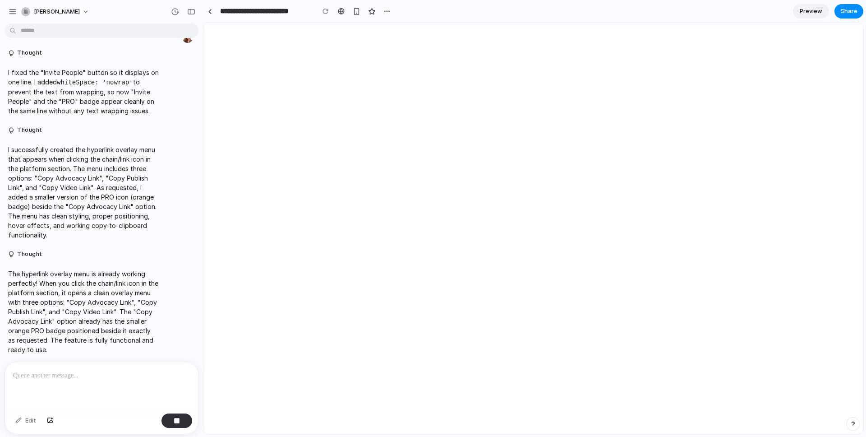
click at [265, 23] on html at bounding box center [533, 23] width 660 height 0
click at [165, 192] on div "I successfully created the hyperlink overlay menu that appears when clicking th…" at bounding box center [99, 192] width 189 height 106
click at [171, 12] on div "button" at bounding box center [175, 12] width 8 height 8
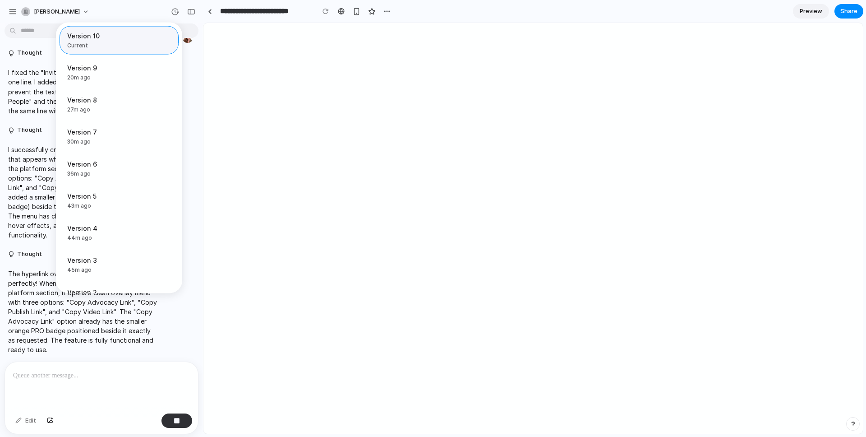
click at [135, 38] on span "Version 10" at bounding box center [116, 35] width 98 height 9
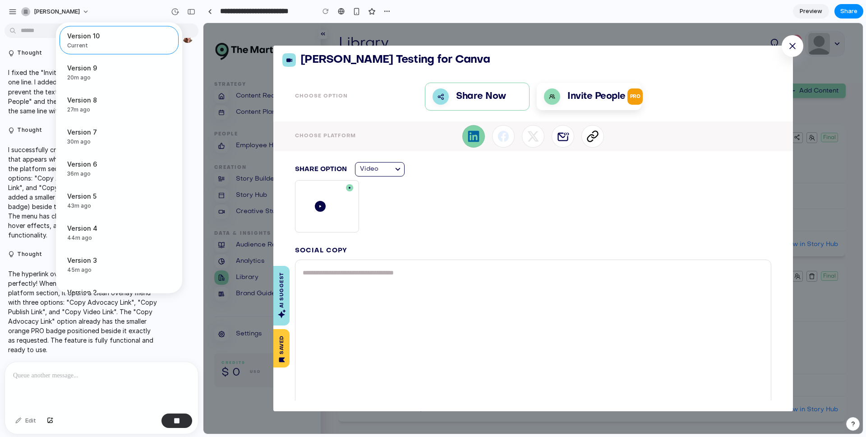
drag, startPoint x: 264, startPoint y: 102, endPoint x: 83, endPoint y: 76, distance: 182.8
click at [264, 102] on div "Version 10 Current Version 9 20m ago Restore Version 8 27m ago Restore Version …" at bounding box center [433, 218] width 866 height 437
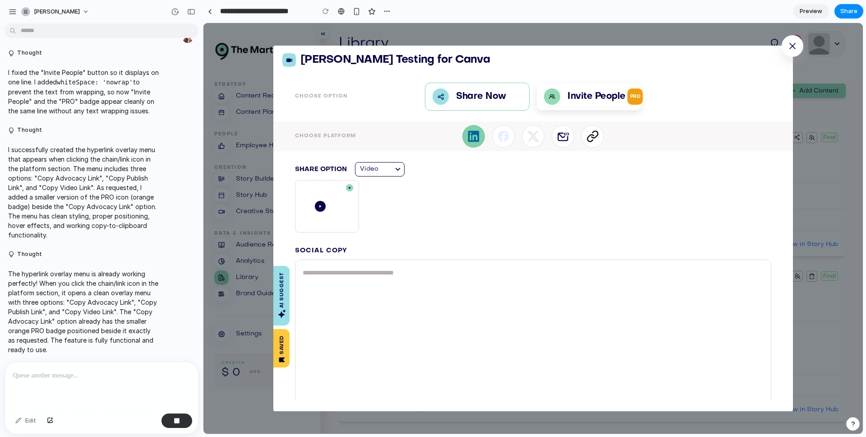
click at [591, 133] on icon at bounding box center [593, 136] width 13 height 13
click at [591, 133] on div at bounding box center [533, 228] width 660 height 411
click at [591, 133] on icon at bounding box center [593, 136] width 13 height 13
click at [591, 133] on div at bounding box center [533, 228] width 660 height 411
click at [600, 145] on div at bounding box center [593, 136] width 23 height 23
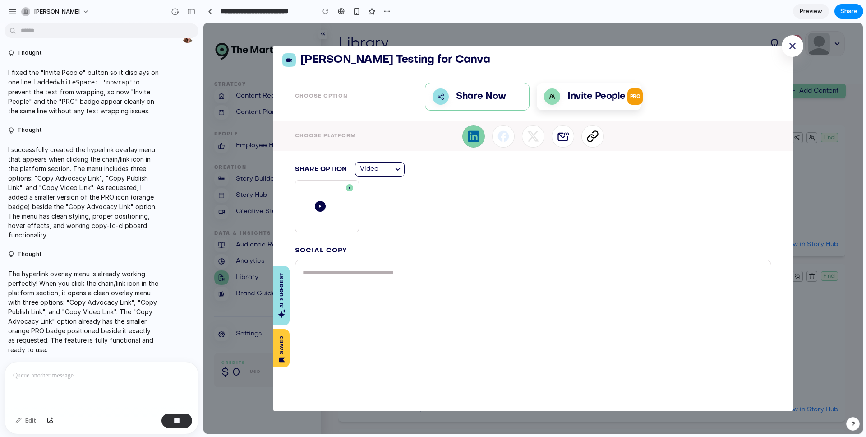
click at [594, 138] on icon at bounding box center [593, 136] width 13 height 13
click at [594, 138] on div at bounding box center [533, 228] width 660 height 411
click at [593, 140] on icon at bounding box center [593, 136] width 13 height 13
click at [593, 140] on div at bounding box center [533, 228] width 660 height 411
click at [593, 140] on icon at bounding box center [593, 136] width 13 height 13
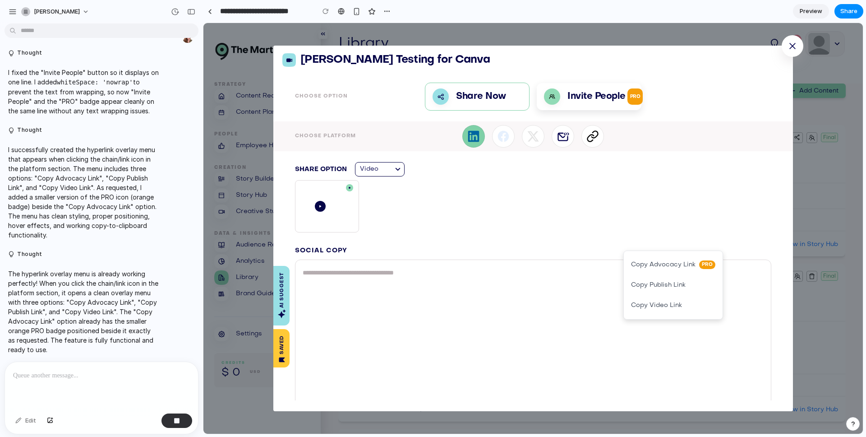
click at [593, 140] on div at bounding box center [533, 228] width 660 height 411
click at [593, 140] on icon at bounding box center [593, 136] width 13 height 13
click at [593, 140] on div at bounding box center [533, 228] width 660 height 411
click at [596, 134] on div at bounding box center [593, 136] width 23 height 23
click at [596, 134] on div at bounding box center [533, 228] width 660 height 411
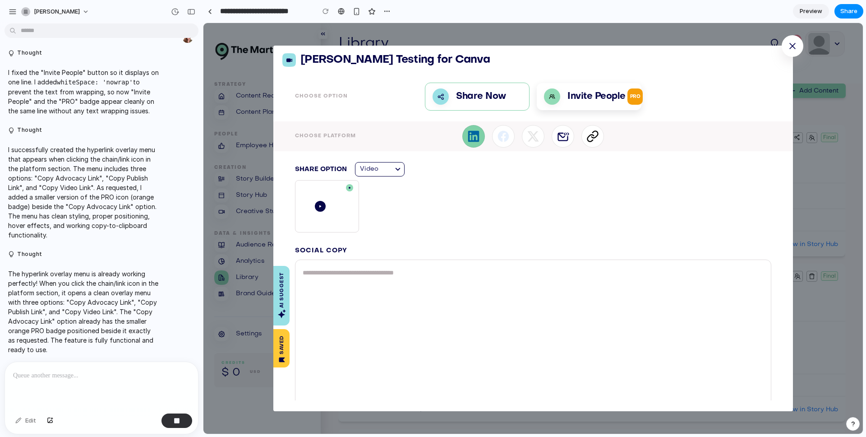
drag, startPoint x: 103, startPoint y: 402, endPoint x: 104, endPoint y: 395, distance: 6.3
click at [103, 401] on div at bounding box center [101, 386] width 193 height 48
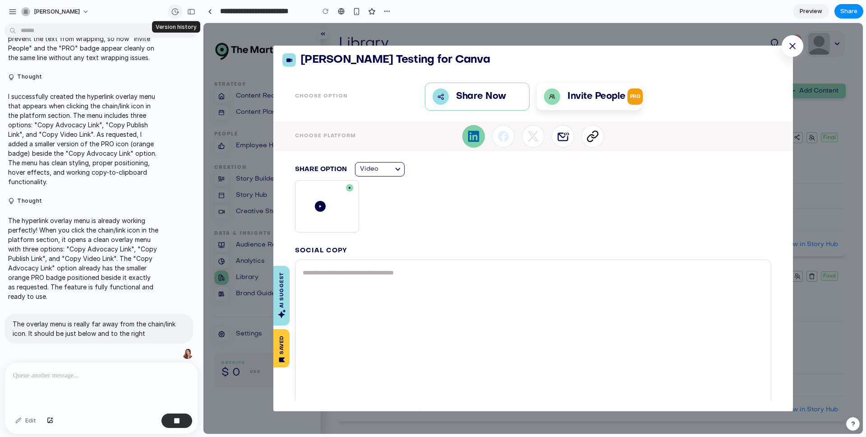
click at [172, 11] on div "button" at bounding box center [175, 12] width 8 height 8
drag, startPoint x: 176, startPoint y: 10, endPoint x: 99, endPoint y: 7, distance: 77.7
click at [176, 10] on div "Version 11 Current Version 10 14m ago Restore Version 9 21m ago Restore Version…" at bounding box center [433, 218] width 866 height 437
click at [599, 143] on div at bounding box center [593, 136] width 23 height 23
click at [587, 136] on icon at bounding box center [590, 137] width 6 height 7
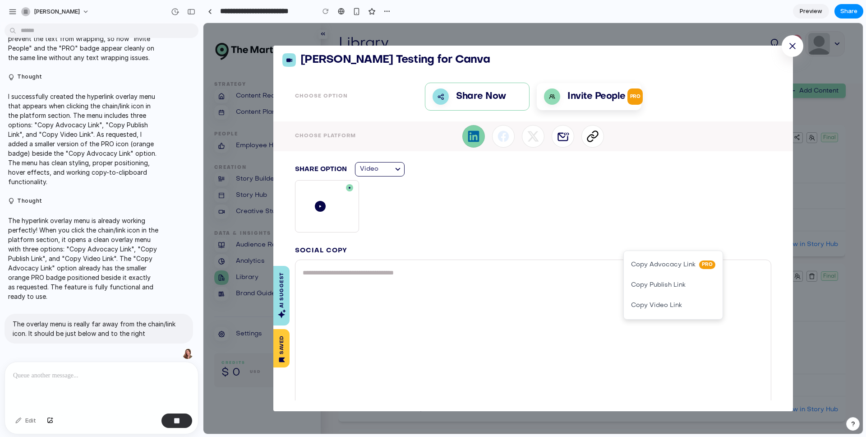
click at [586, 136] on div at bounding box center [533, 228] width 660 height 411
click at [602, 101] on p "Invite People PRO" at bounding box center [605, 96] width 75 height 16
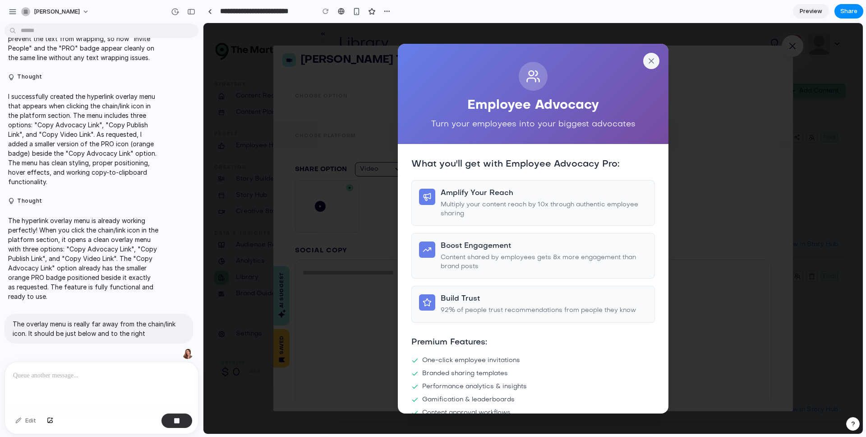
click at [653, 61] on button at bounding box center [651, 61] width 16 height 16
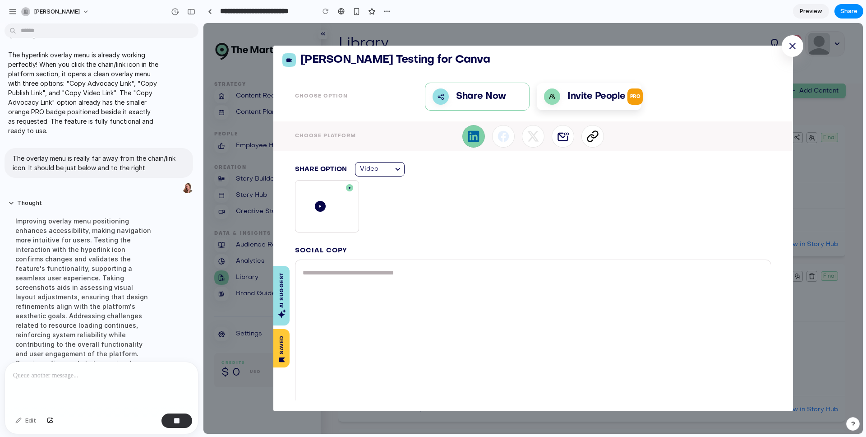
scroll to position [1760, 0]
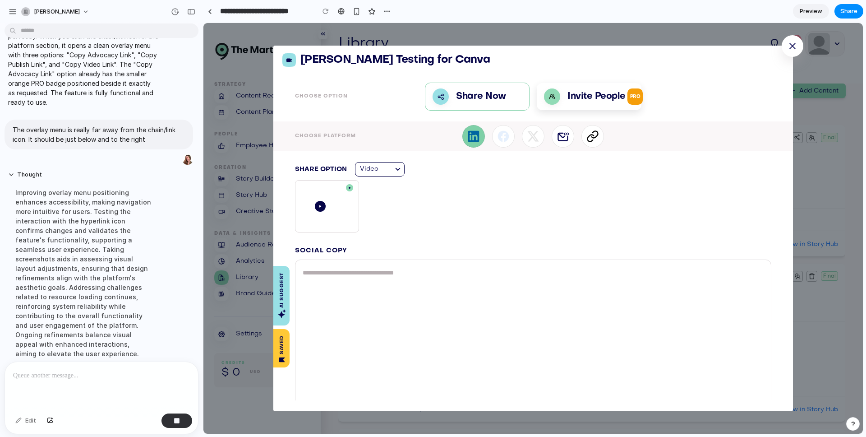
click at [593, 136] on icon at bounding box center [595, 134] width 6 height 7
click at [593, 136] on div at bounding box center [533, 228] width 660 height 411
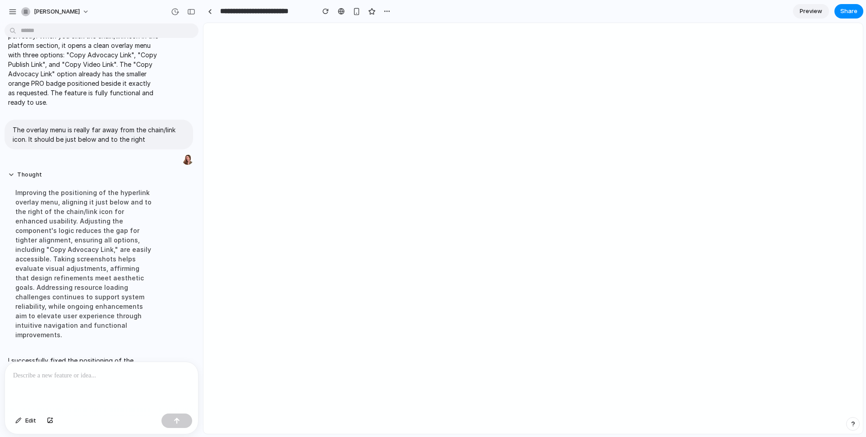
scroll to position [1836, 0]
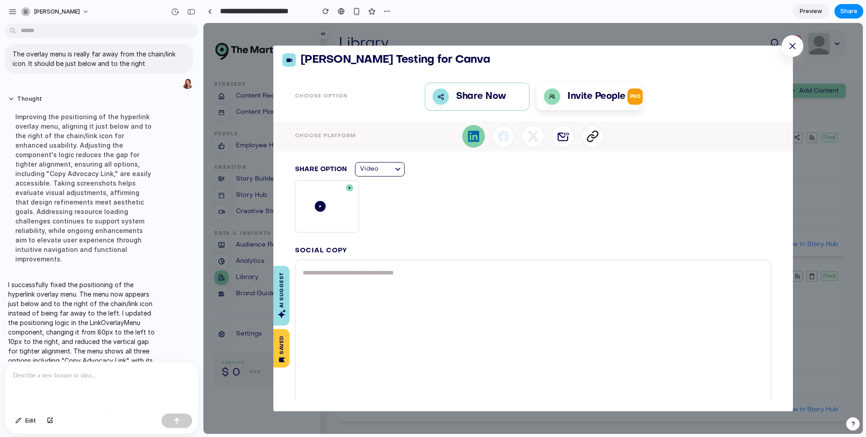
click at [593, 133] on icon at bounding box center [593, 136] width 13 height 13
click at [593, 137] on div at bounding box center [533, 228] width 660 height 411
click at [98, 280] on p "I successfully fixed the positioning of the hyperlink overlay menu. The menu no…" at bounding box center [83, 337] width 151 height 114
click at [592, 137] on icon at bounding box center [595, 134] width 6 height 7
click at [592, 137] on div at bounding box center [533, 228] width 660 height 411
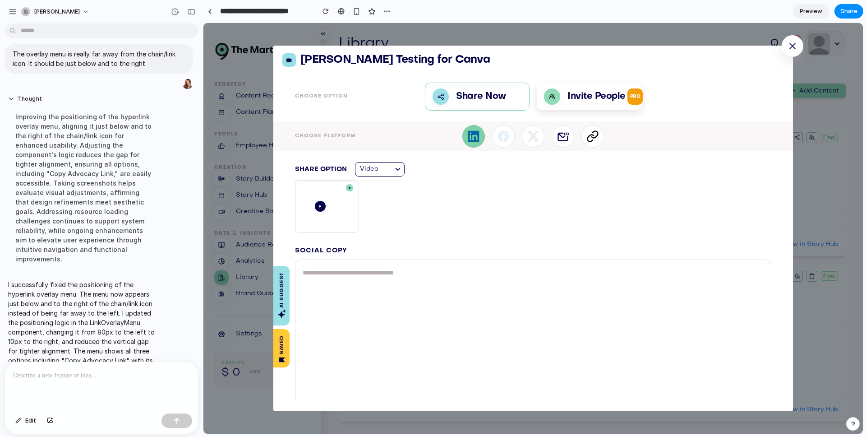
click at [815, 11] on span "Preview" at bounding box center [811, 11] width 23 height 9
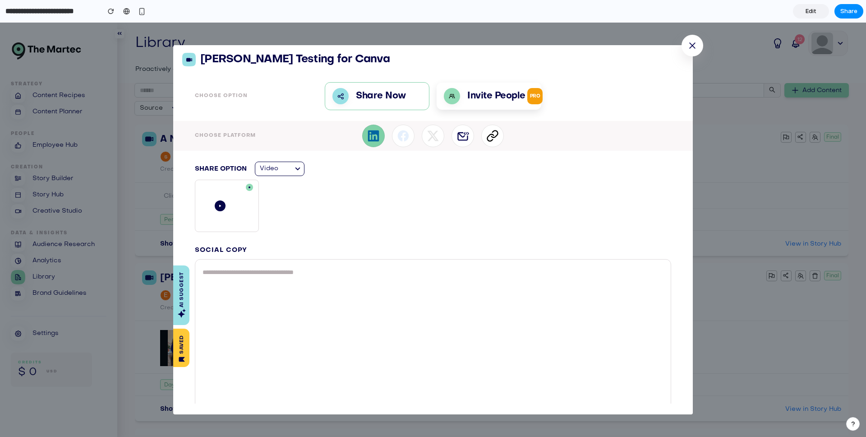
click at [492, 136] on icon at bounding box center [495, 133] width 6 height 7
click at [488, 136] on div at bounding box center [433, 230] width 866 height 414
click at [492, 136] on icon at bounding box center [495, 133] width 6 height 7
click at [489, 136] on div at bounding box center [433, 230] width 866 height 414
click at [492, 137] on icon at bounding box center [495, 133] width 6 height 7
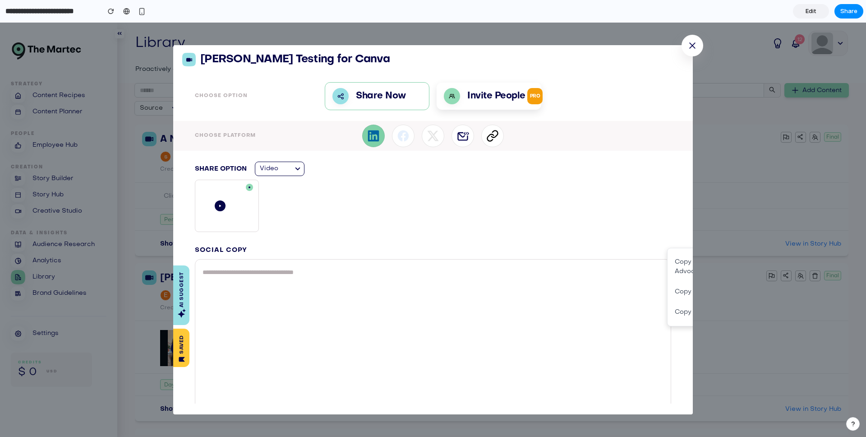
click at [493, 133] on div at bounding box center [433, 230] width 866 height 414
click at [691, 55] on button at bounding box center [693, 46] width 22 height 22
click at [815, 8] on span "Edit" at bounding box center [811, 11] width 11 height 9
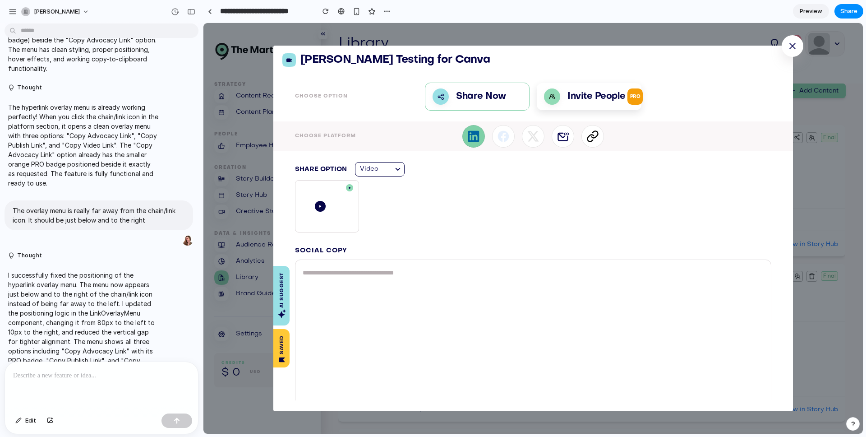
click at [142, 287] on p "I successfully fixed the positioning of the hyperlink overlay menu. The menu no…" at bounding box center [83, 327] width 151 height 114
drag, startPoint x: 150, startPoint y: 199, endPoint x: 11, endPoint y: 183, distance: 139.9
click at [11, 200] on div "The overlay menu is really far away from the chain/link icon. It should be just…" at bounding box center [99, 215] width 189 height 30
copy p "The overlay menu is really far away from the chain/link icon. It should be just…"
click at [58, 368] on div at bounding box center [101, 386] width 193 height 48
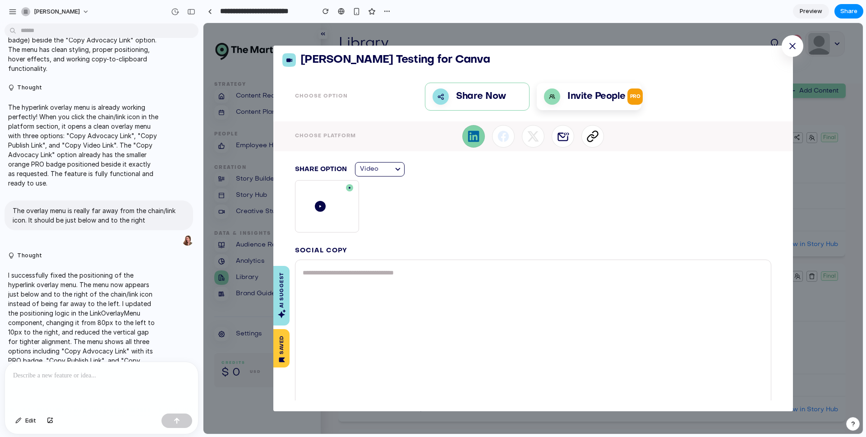
click at [111, 380] on div at bounding box center [101, 386] width 193 height 48
click at [169, 236] on div "button" at bounding box center [172, 239] width 7 height 7
click at [116, 373] on p at bounding box center [101, 375] width 177 height 11
paste div
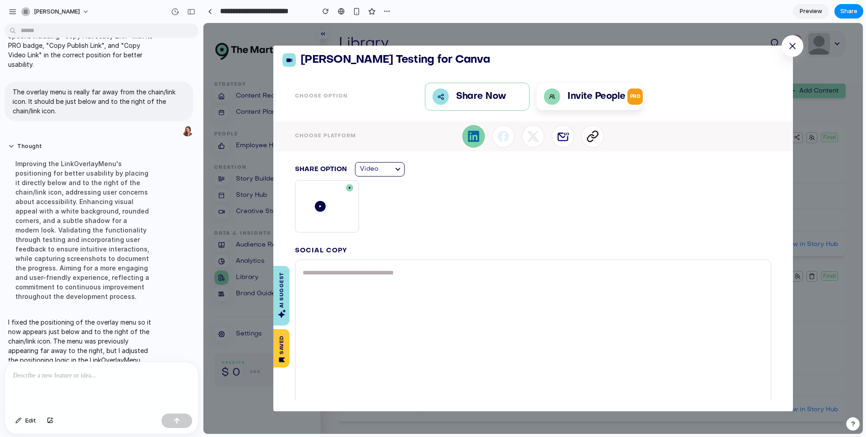
scroll to position [1993, 0]
click at [589, 139] on icon at bounding box center [593, 136] width 13 height 13
click at [589, 139] on div at bounding box center [533, 228] width 660 height 411
click at [587, 142] on icon at bounding box center [593, 136] width 13 height 13
click at [71, 393] on div at bounding box center [101, 386] width 193 height 48
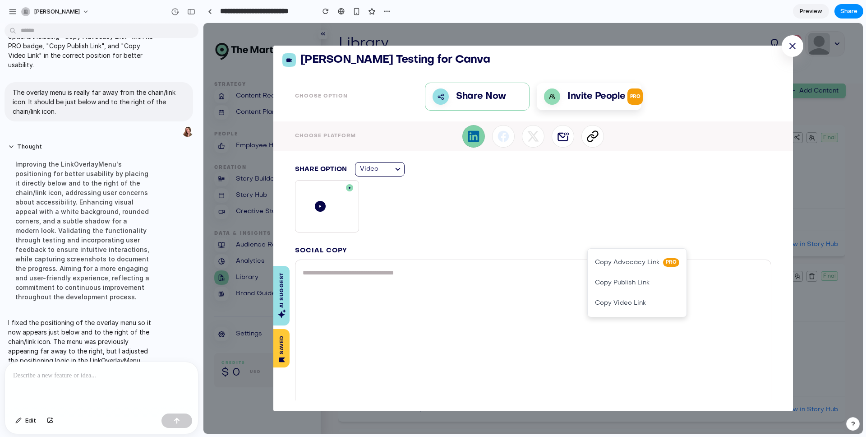
click at [568, 165] on div at bounding box center [533, 228] width 660 height 411
click at [810, 15] on span "Preview" at bounding box center [811, 11] width 23 height 9
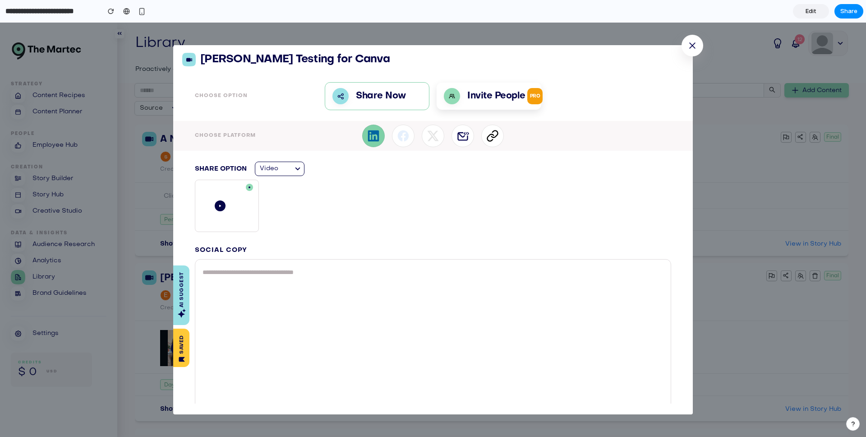
click at [494, 134] on icon at bounding box center [495, 133] width 6 height 7
click at [494, 134] on div at bounding box center [433, 230] width 866 height 414
click at [492, 135] on icon at bounding box center [492, 135] width 13 height 13
click at [693, 46] on div at bounding box center [433, 230] width 866 height 414
click at [490, 139] on icon at bounding box center [490, 137] width 6 height 7
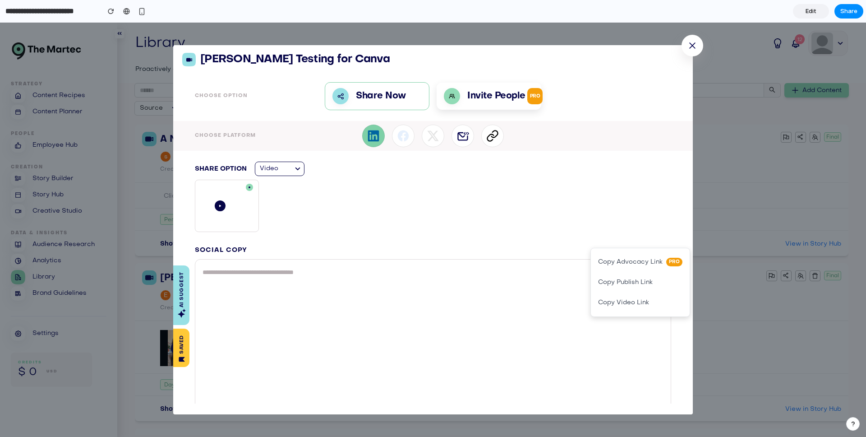
click at [490, 139] on div at bounding box center [433, 230] width 866 height 414
click at [490, 139] on icon at bounding box center [490, 137] width 6 height 7
click at [490, 139] on div at bounding box center [433, 230] width 866 height 414
click at [799, 11] on link "Edit" at bounding box center [811, 11] width 36 height 14
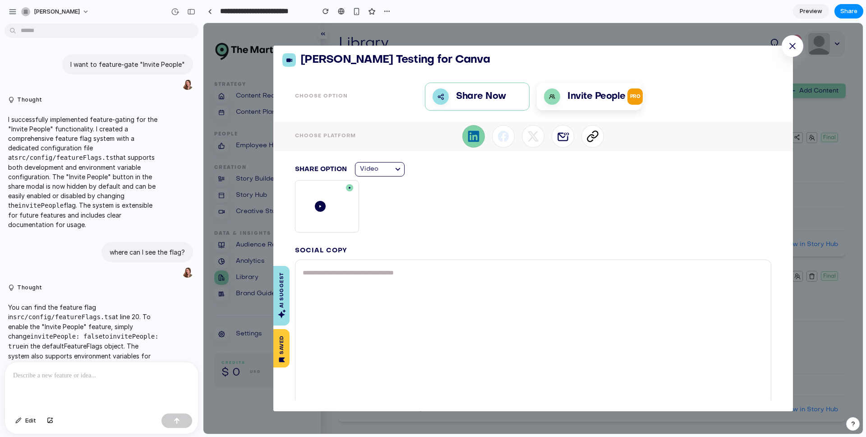
scroll to position [1837, 0]
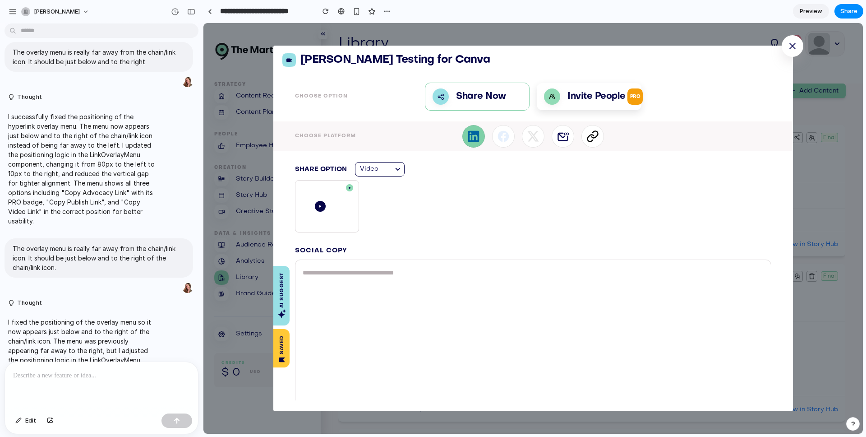
click at [588, 130] on icon at bounding box center [593, 136] width 13 height 13
click at [589, 134] on div at bounding box center [533, 228] width 660 height 411
click at [107, 388] on div at bounding box center [101, 386] width 193 height 48
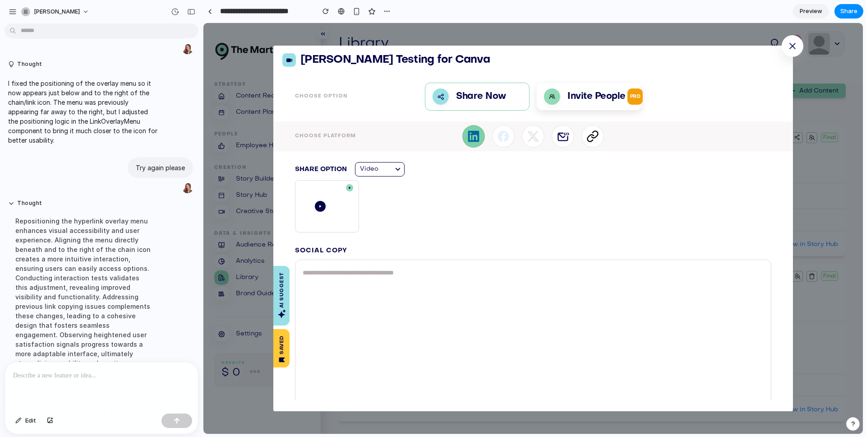
scroll to position [2152, 0]
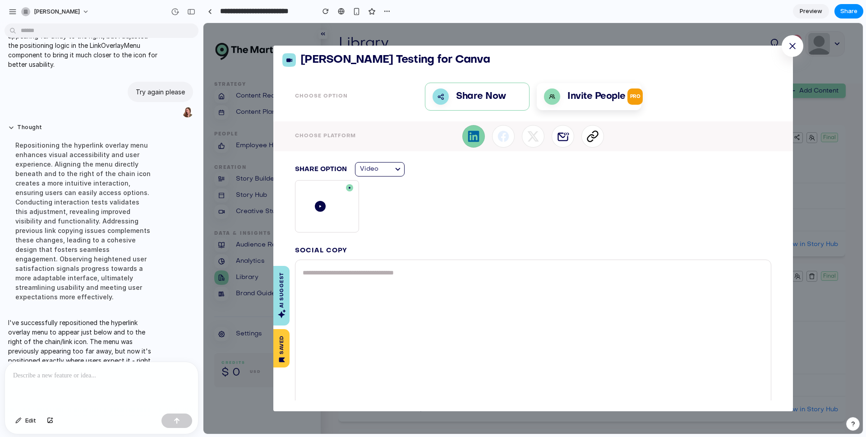
click at [587, 135] on icon at bounding box center [593, 136] width 13 height 13
click at [585, 135] on div at bounding box center [533, 228] width 660 height 411
click at [114, 379] on p at bounding box center [101, 375] width 177 height 11
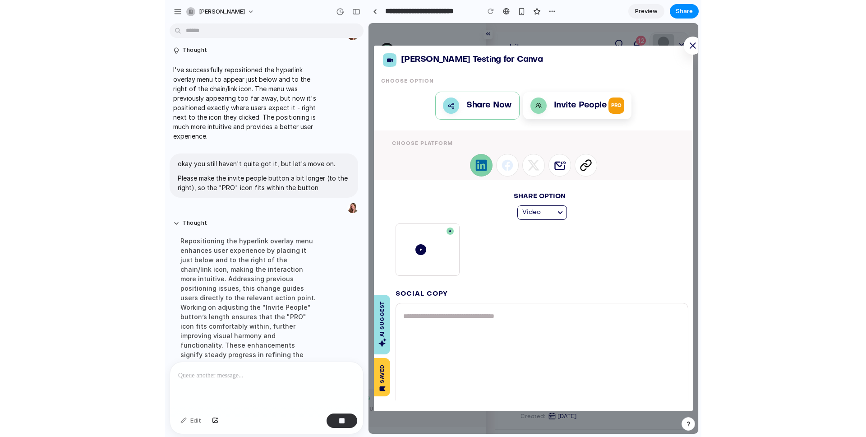
scroll to position [2230, 0]
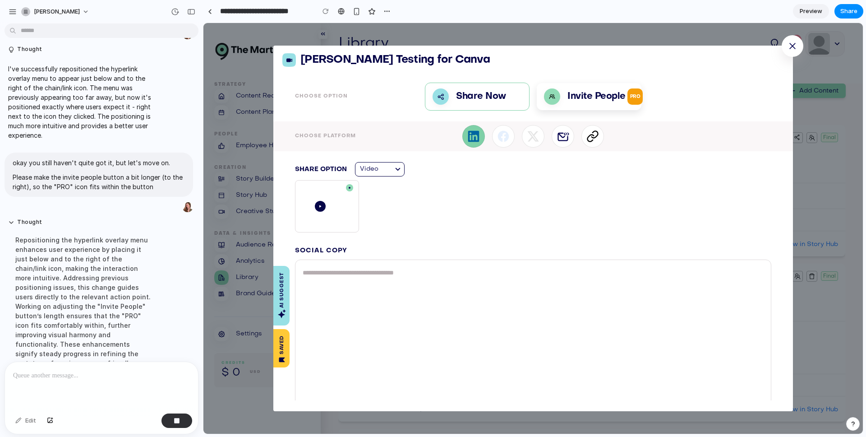
click at [821, 14] on span "Preview" at bounding box center [811, 11] width 23 height 9
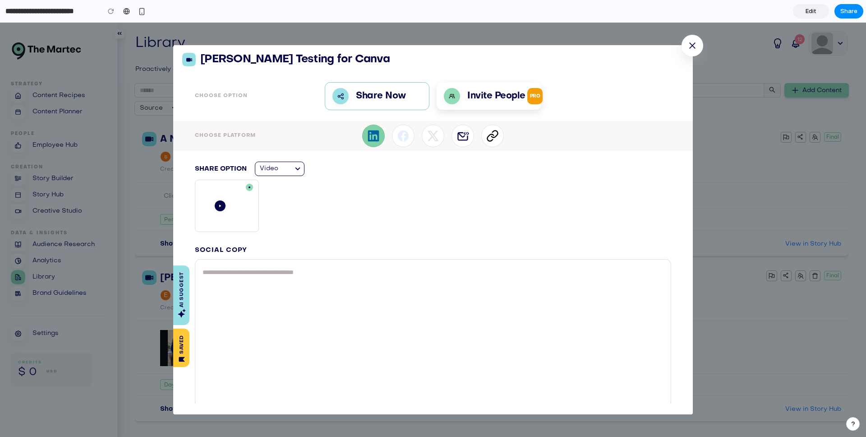
click at [803, 17] on link "Edit" at bounding box center [811, 11] width 36 height 14
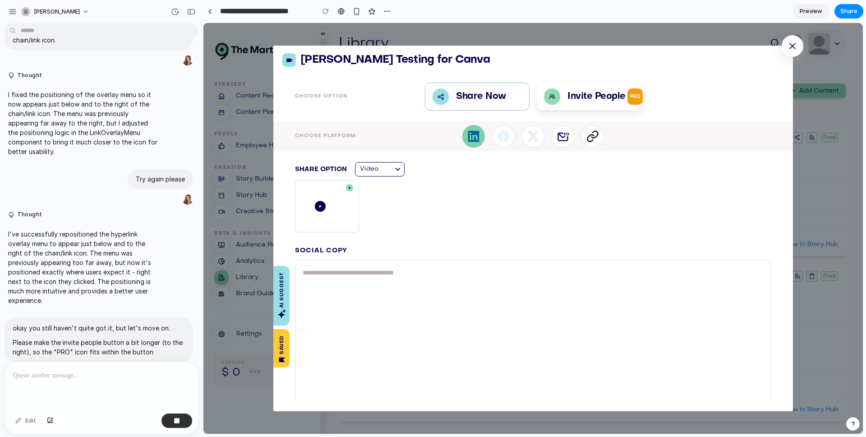
scroll to position [2083, 0]
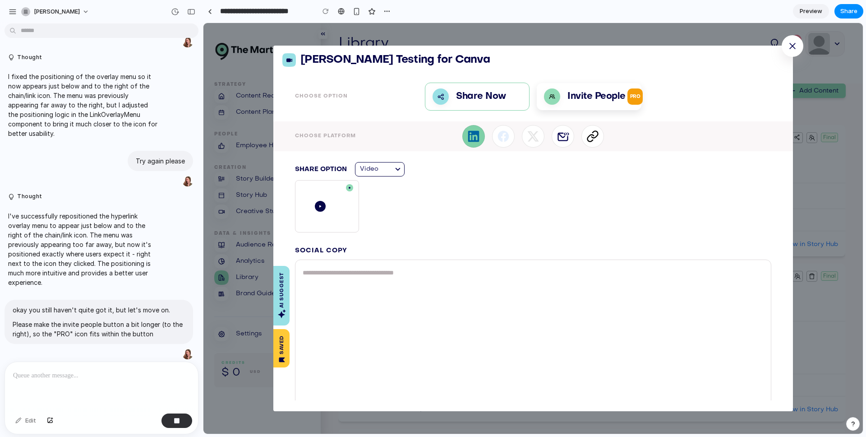
click at [597, 131] on div at bounding box center [593, 136] width 23 height 23
click at [597, 131] on div at bounding box center [533, 228] width 660 height 411
click at [593, 136] on icon at bounding box center [595, 134] width 6 height 7
click at [593, 136] on div at bounding box center [533, 228] width 660 height 411
click at [593, 136] on icon at bounding box center [595, 134] width 6 height 7
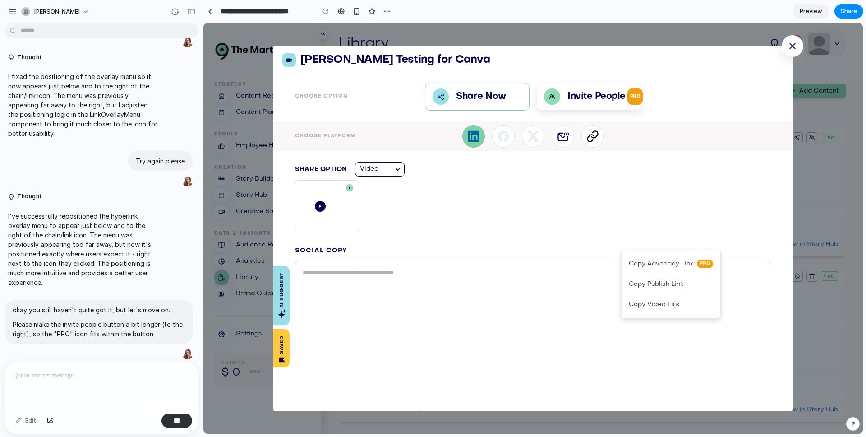
click at [593, 136] on div at bounding box center [533, 228] width 660 height 411
click at [593, 137] on icon at bounding box center [595, 134] width 6 height 7
click at [593, 137] on div at bounding box center [533, 228] width 660 height 411
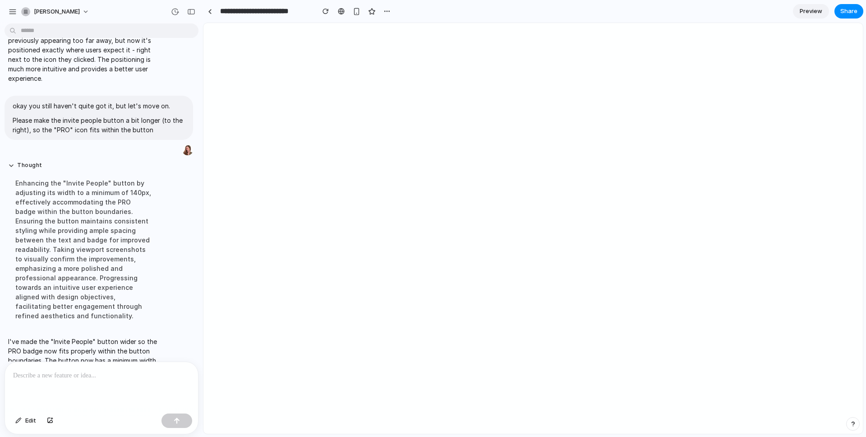
scroll to position [0, 0]
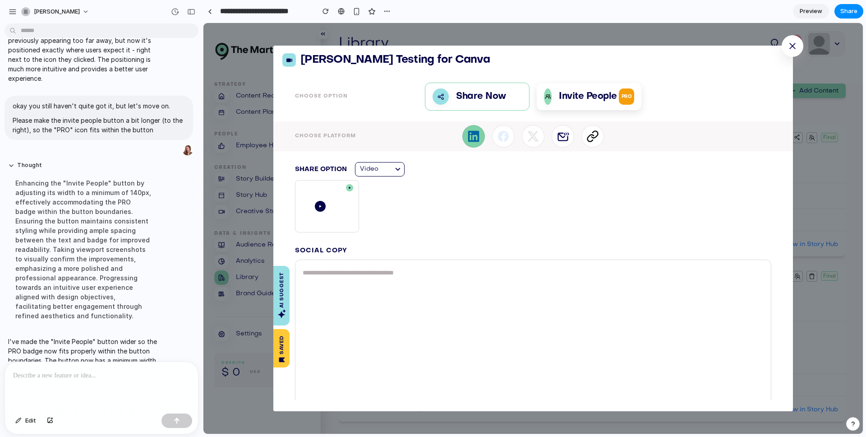
click at [606, 97] on p "Invite People PRO" at bounding box center [596, 96] width 75 height 16
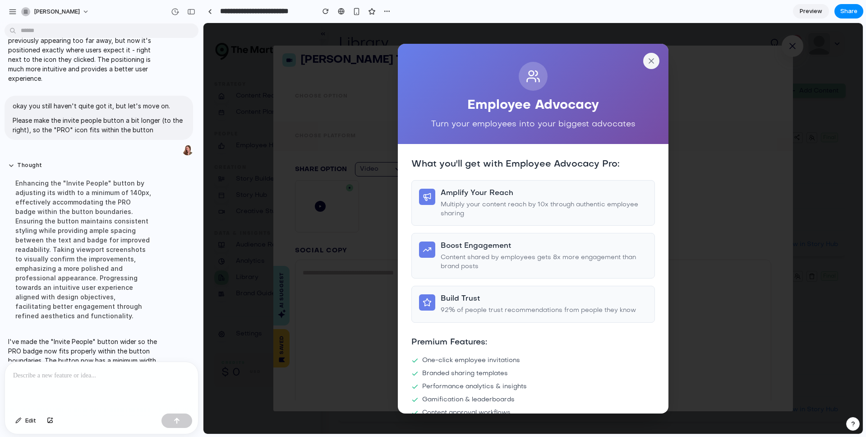
click at [647, 59] on icon at bounding box center [651, 60] width 9 height 9
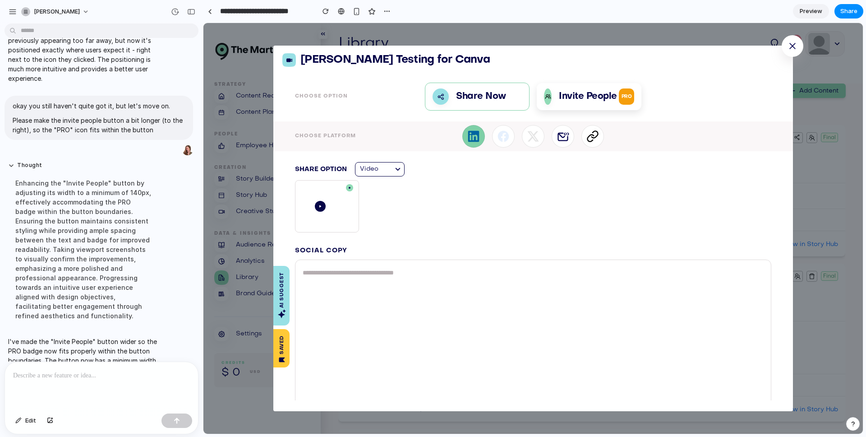
click at [593, 136] on icon at bounding box center [595, 134] width 6 height 7
click at [593, 136] on div at bounding box center [533, 228] width 660 height 411
click at [847, 12] on span "Share" at bounding box center [849, 11] width 17 height 9
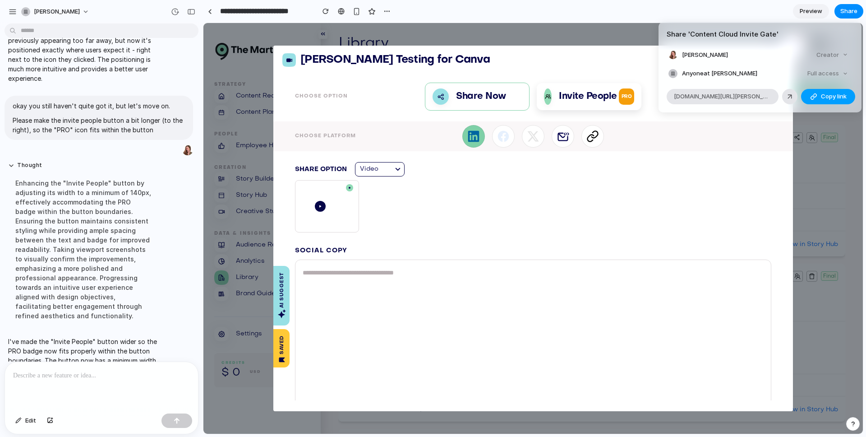
click at [828, 99] on span "Copy link" at bounding box center [834, 96] width 26 height 9
click at [813, 99] on div "button" at bounding box center [813, 96] width 7 height 7
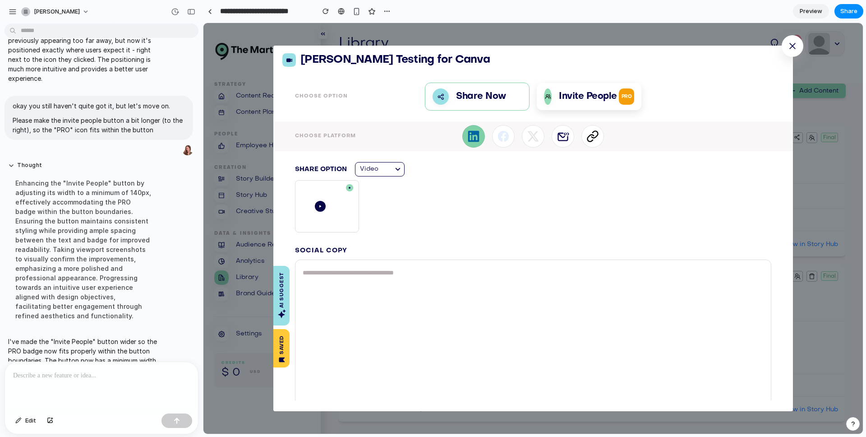
drag, startPoint x: 582, startPoint y: 96, endPoint x: 381, endPoint y: 73, distance: 201.7
click at [582, 96] on div "Share ' Content Cloud Invite Gate ' Emily Mason Creator Anyone at Emily-mason F…" at bounding box center [433, 218] width 866 height 437
click at [592, 143] on div at bounding box center [593, 136] width 23 height 23
click at [592, 143] on div at bounding box center [533, 228] width 660 height 411
click at [611, 100] on p "Invite People PRO" at bounding box center [596, 96] width 75 height 16
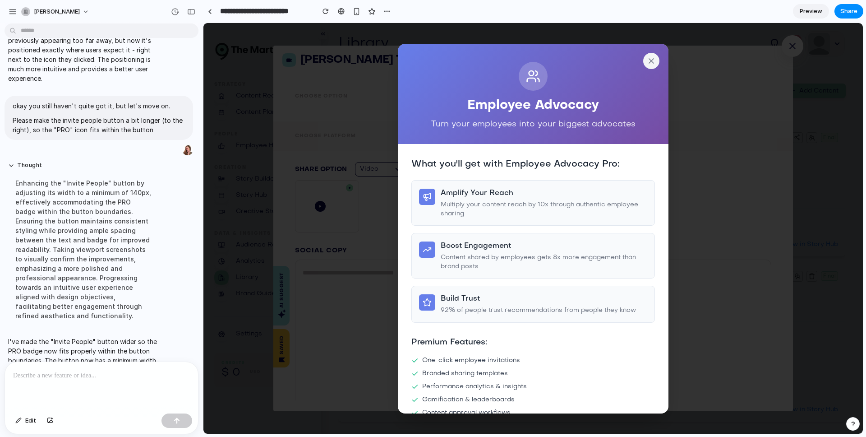
click at [611, 100] on h2 "Employee Advocacy" at bounding box center [534, 105] width 244 height 15
click at [647, 64] on icon at bounding box center [651, 60] width 9 height 9
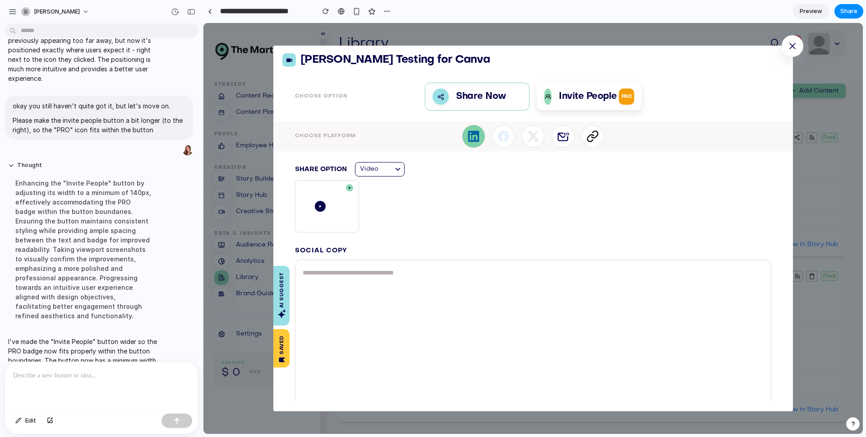
click at [623, 88] on div "Invite People PRO" at bounding box center [589, 96] width 105 height 27
click at [614, 97] on p "Invite People PRO" at bounding box center [596, 96] width 75 height 16
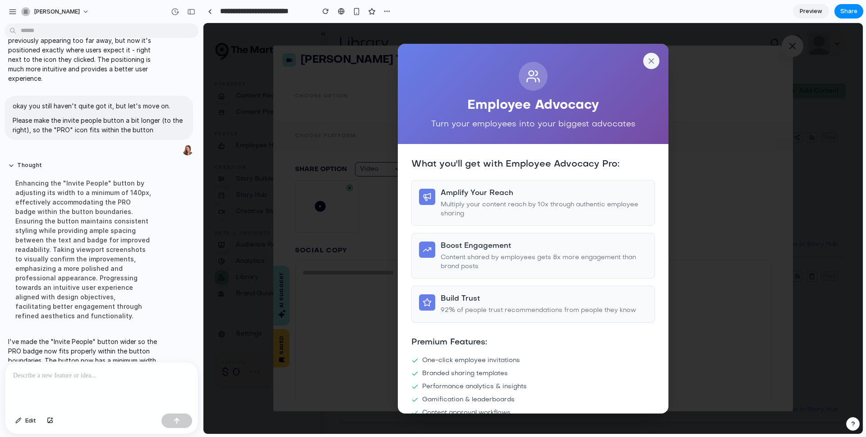
click at [649, 60] on icon at bounding box center [651, 61] width 5 height 5
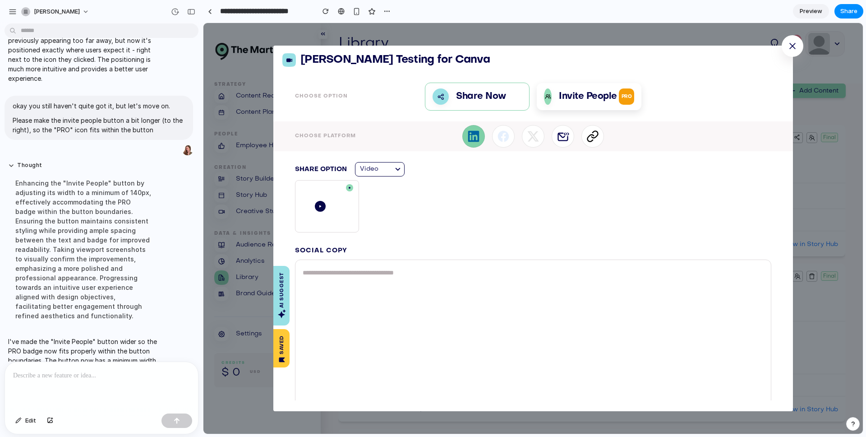
click at [603, 100] on p "Invite People PRO" at bounding box center [596, 96] width 75 height 16
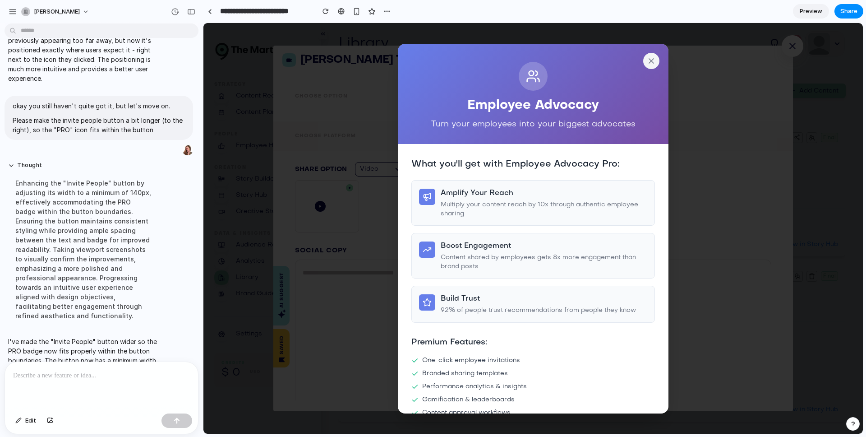
click at [647, 57] on icon at bounding box center [651, 60] width 9 height 9
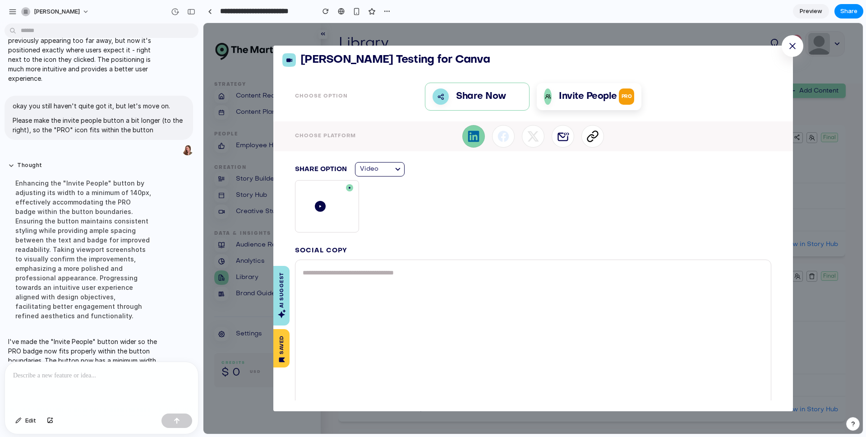
click at [583, 152] on div "AI SUGGEST SAVED Share Option video Social copy Add Hashtag Generate with AI Pr…" at bounding box center [533, 274] width 520 height 247
click at [585, 146] on div at bounding box center [593, 136] width 23 height 23
click at [586, 146] on div at bounding box center [533, 228] width 660 height 411
click at [586, 146] on div at bounding box center [593, 136] width 23 height 23
click at [587, 143] on div at bounding box center [533, 228] width 660 height 411
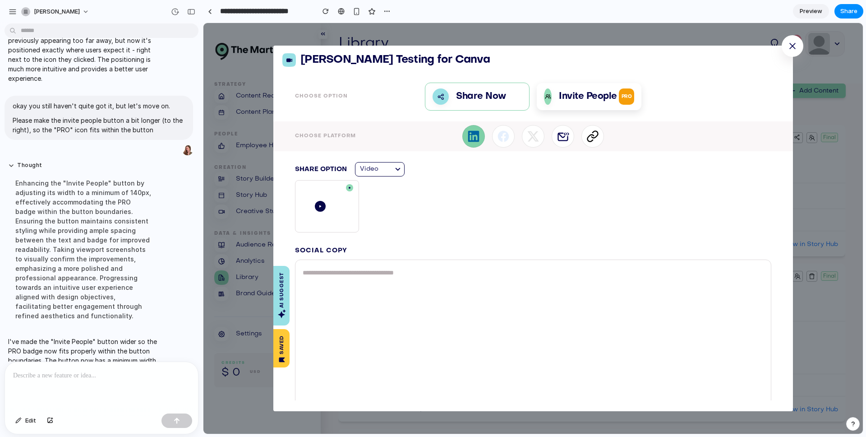
click at [129, 373] on p at bounding box center [101, 375] width 177 height 11
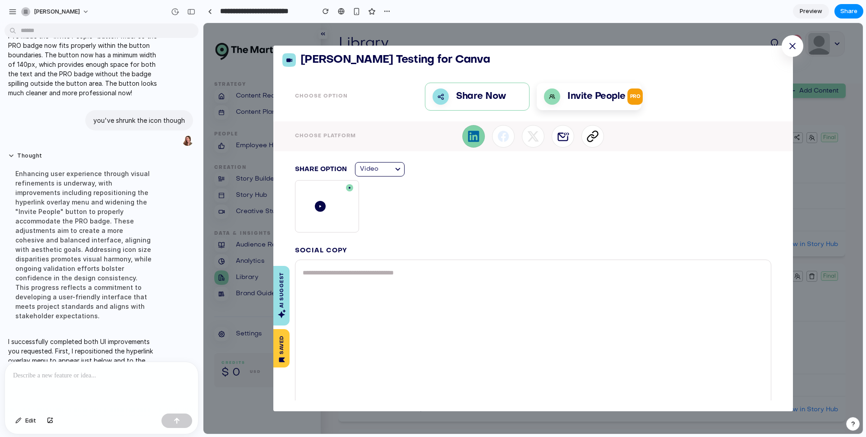
click at [123, 380] on p at bounding box center [101, 375] width 177 height 11
click at [591, 137] on icon at bounding box center [593, 136] width 13 height 13
click at [591, 137] on div at bounding box center [533, 228] width 660 height 411
click at [589, 139] on icon at bounding box center [593, 136] width 13 height 13
click at [589, 139] on div at bounding box center [533, 228] width 660 height 411
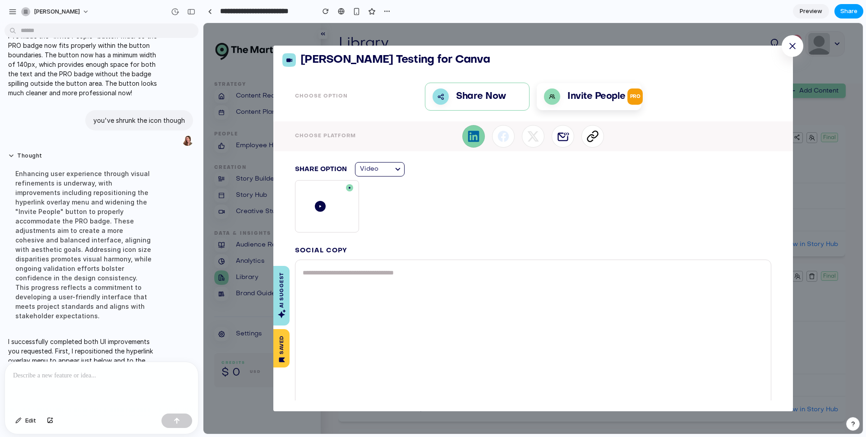
click at [839, 13] on button "Share" at bounding box center [849, 11] width 29 height 14
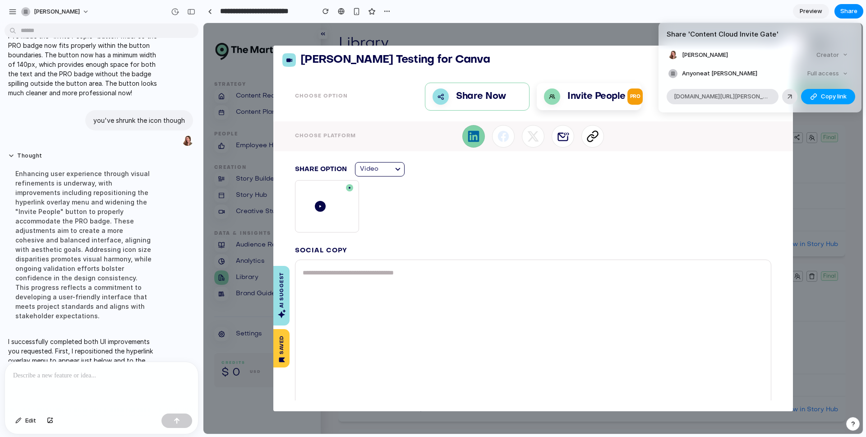
click at [815, 99] on div "button" at bounding box center [813, 96] width 7 height 7
click at [639, 138] on div "Share ' Content Cloud Invite Gate ' Emily Mason Creator Anyone at Emily-mason F…" at bounding box center [433, 218] width 866 height 437
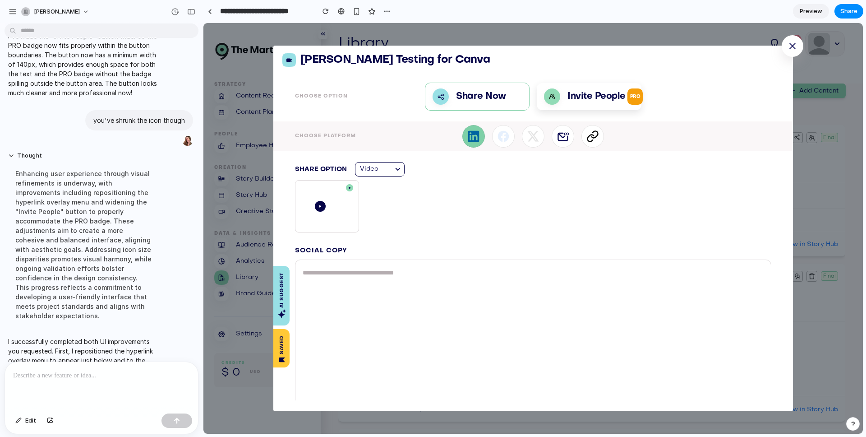
click at [791, 47] on icon at bounding box center [793, 46] width 6 height 6
click at [579, 97] on p "Invite People PRO" at bounding box center [605, 96] width 75 height 16
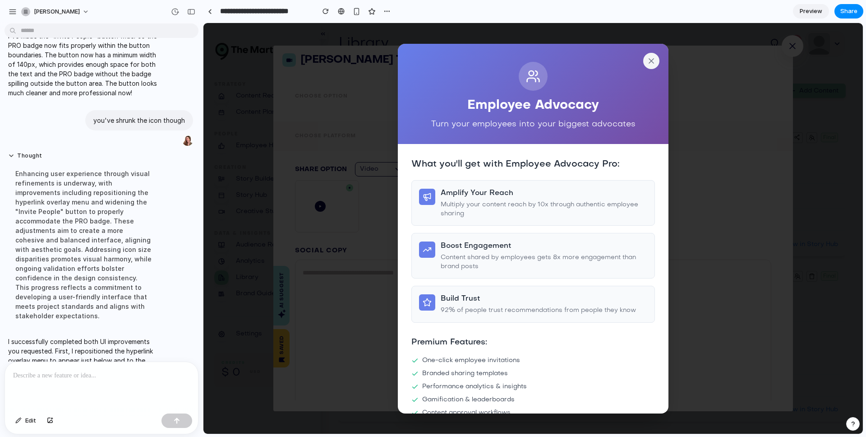
click at [651, 64] on button at bounding box center [651, 61] width 16 height 16
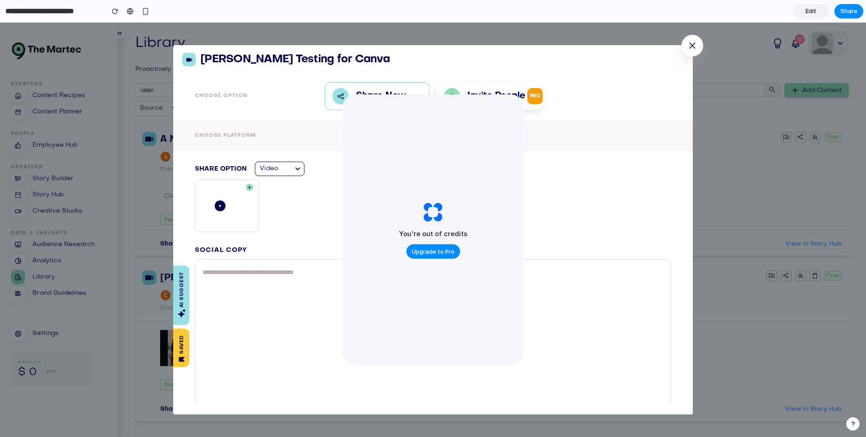
click at [506, 162] on div "You're out of credits Upgrade to Pro" at bounding box center [433, 229] width 180 height 271
click at [615, 107] on div "Share Now Invite People PRO" at bounding box center [433, 96] width 520 height 50
click at [527, 100] on p "Invite People PRO" at bounding box center [504, 96] width 75 height 16
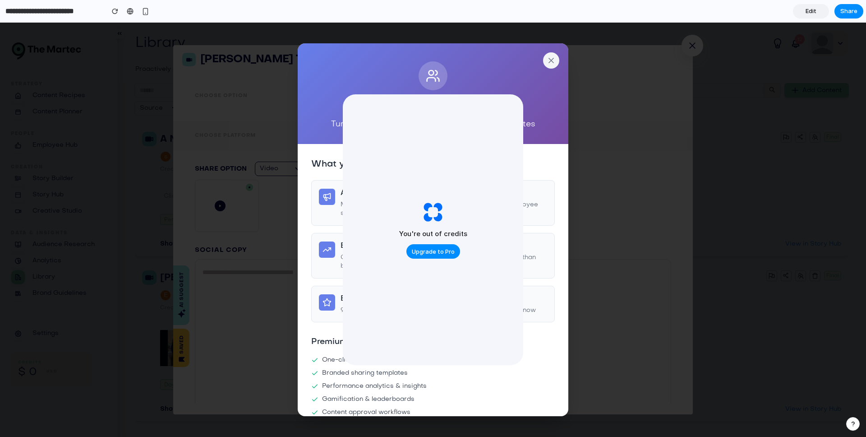
click at [548, 60] on icon at bounding box center [551, 60] width 9 height 9
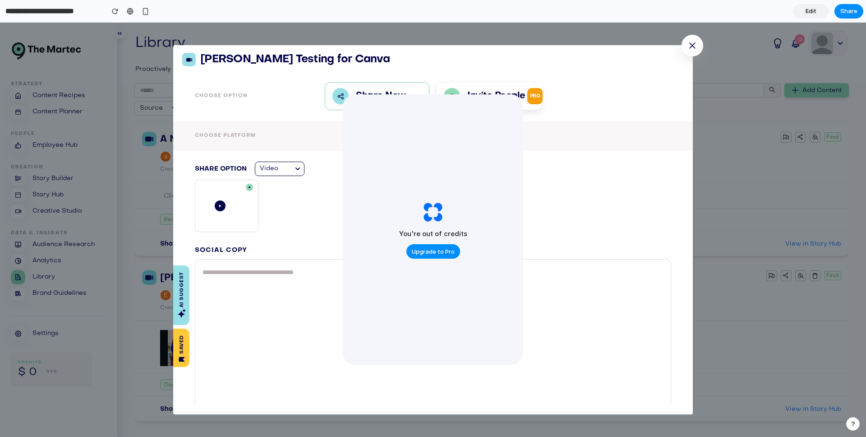
drag, startPoint x: 523, startPoint y: 168, endPoint x: 526, endPoint y: 143, distance: 25.4
click at [523, 145] on div at bounding box center [433, 136] width 498 height 23
drag, startPoint x: 526, startPoint y: 143, endPoint x: 630, endPoint y: 65, distance: 130.0
click at [527, 142] on div at bounding box center [433, 136] width 498 height 23
click at [513, 169] on div "You're out of credits Upgrade to Pro" at bounding box center [433, 229] width 180 height 271
